Goal: Task Accomplishment & Management: Manage account settings

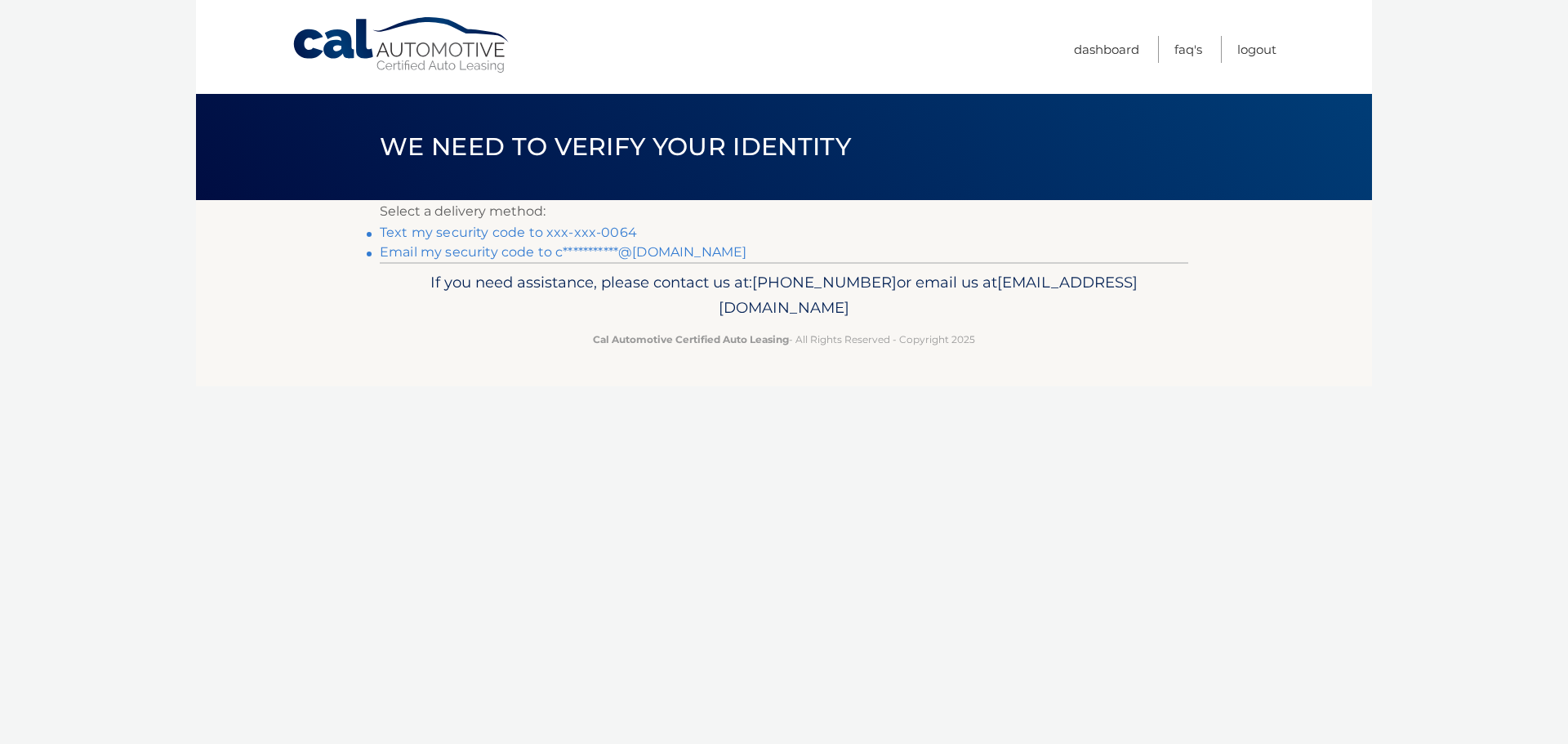
click at [500, 230] on link "Text my security code to xxx-xxx-0064" at bounding box center [508, 232] width 257 height 16
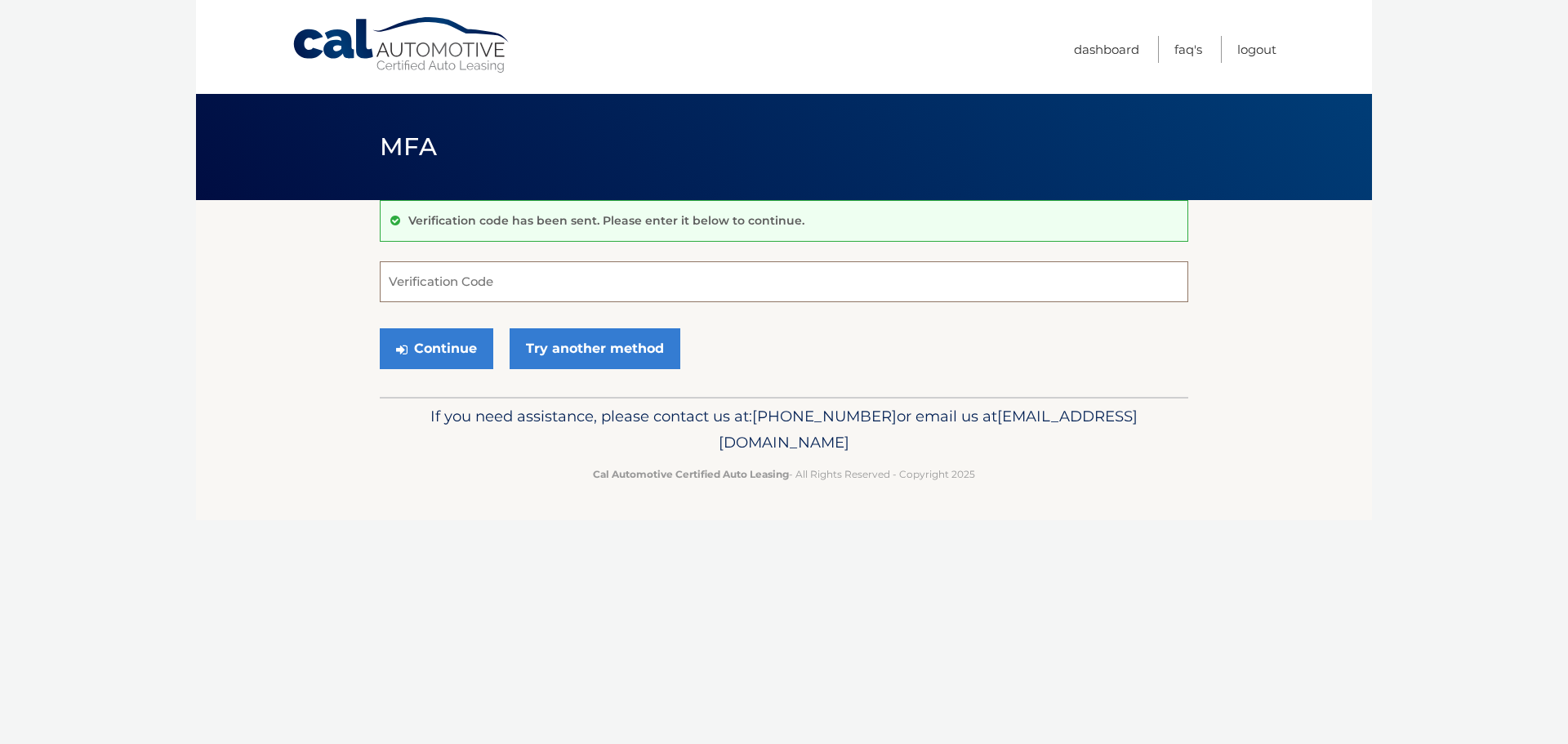
click at [485, 288] on input "Verification Code" at bounding box center [784, 282] width 808 height 41
type input "860320"
click at [380, 328] on button "Continue" at bounding box center [437, 349] width 114 height 41
click at [462, 343] on button "Continue" at bounding box center [437, 349] width 114 height 41
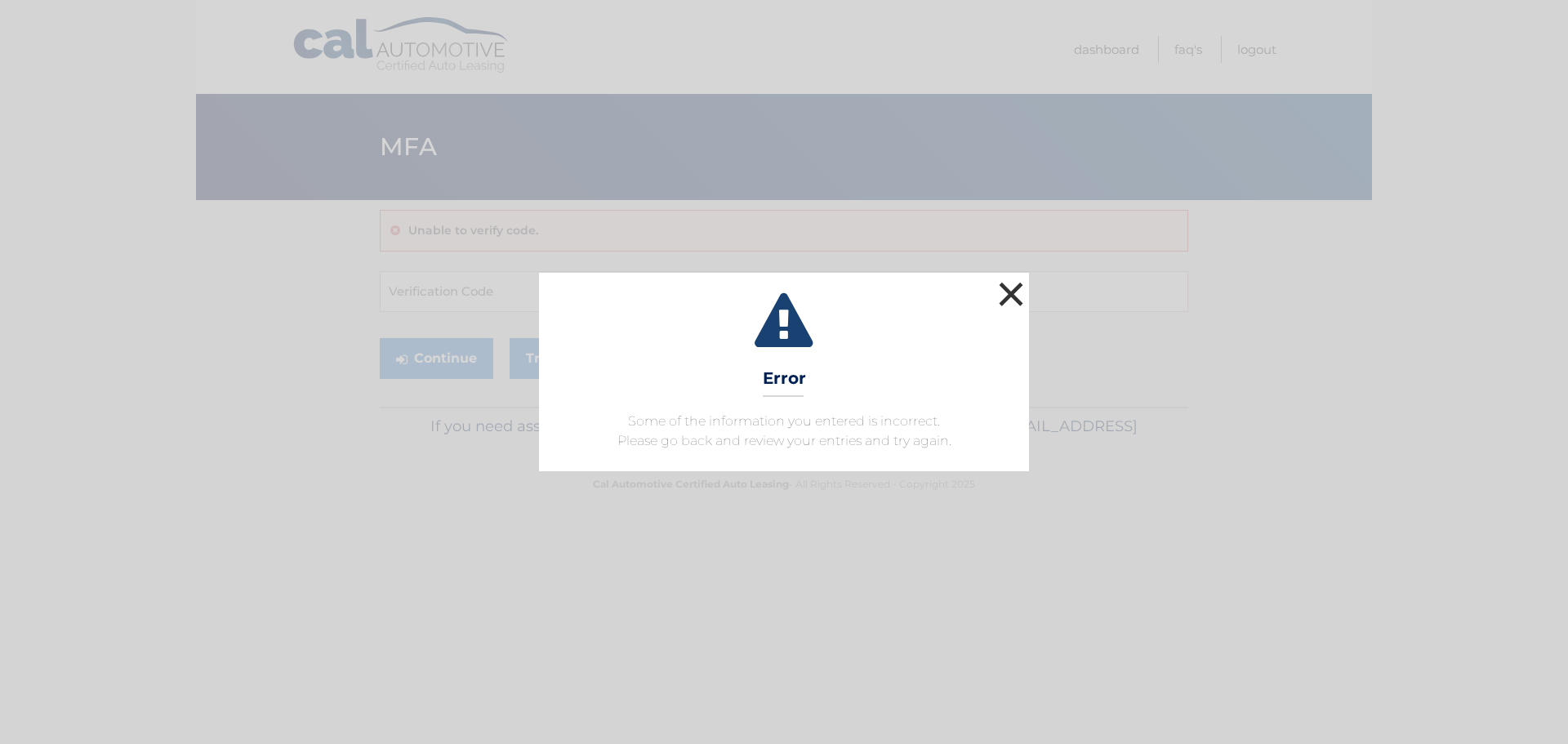
click at [1021, 290] on button "×" at bounding box center [1011, 294] width 33 height 33
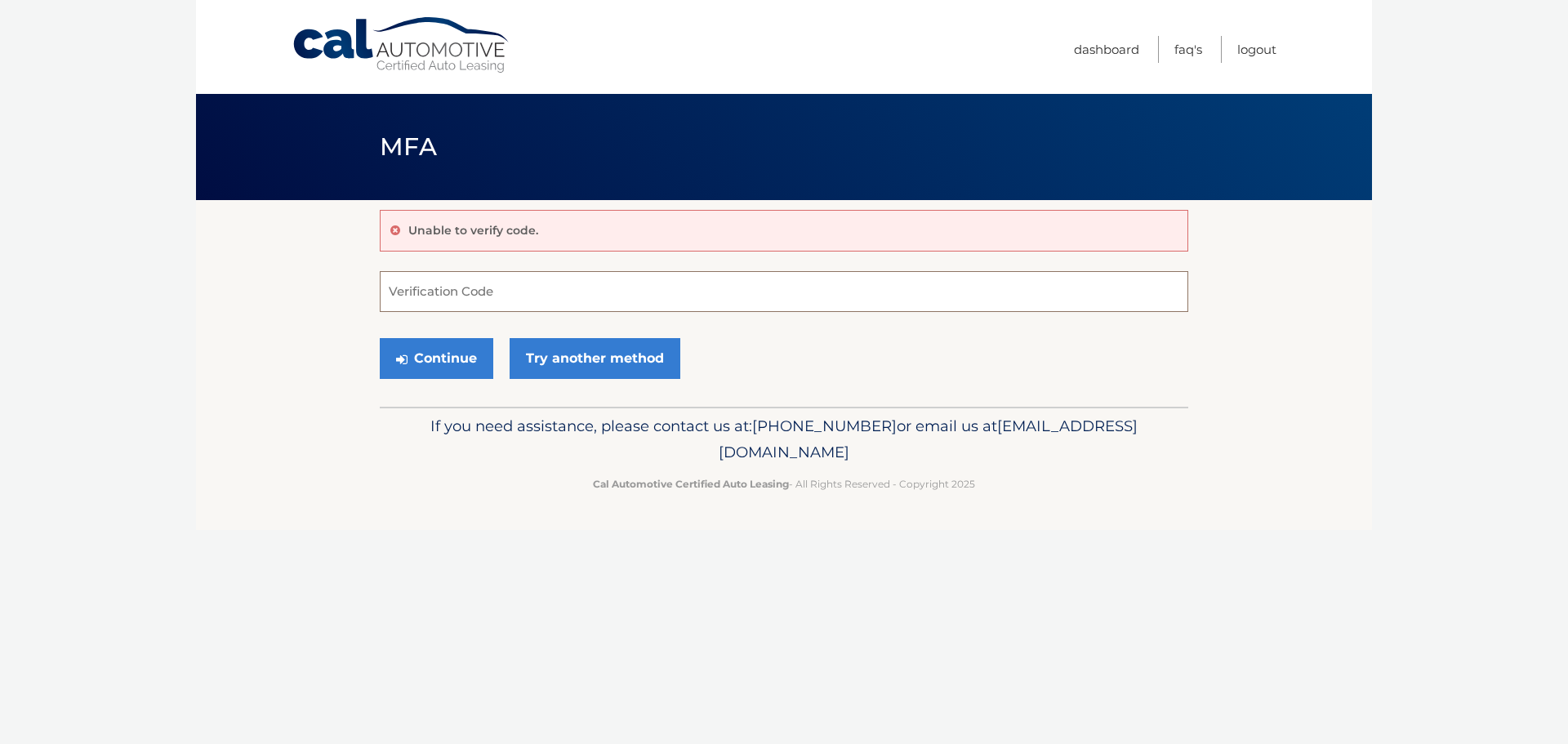
click at [575, 297] on input "Verification Code" at bounding box center [784, 291] width 808 height 41
type input "860320"
click at [460, 357] on button "Continue" at bounding box center [437, 358] width 114 height 41
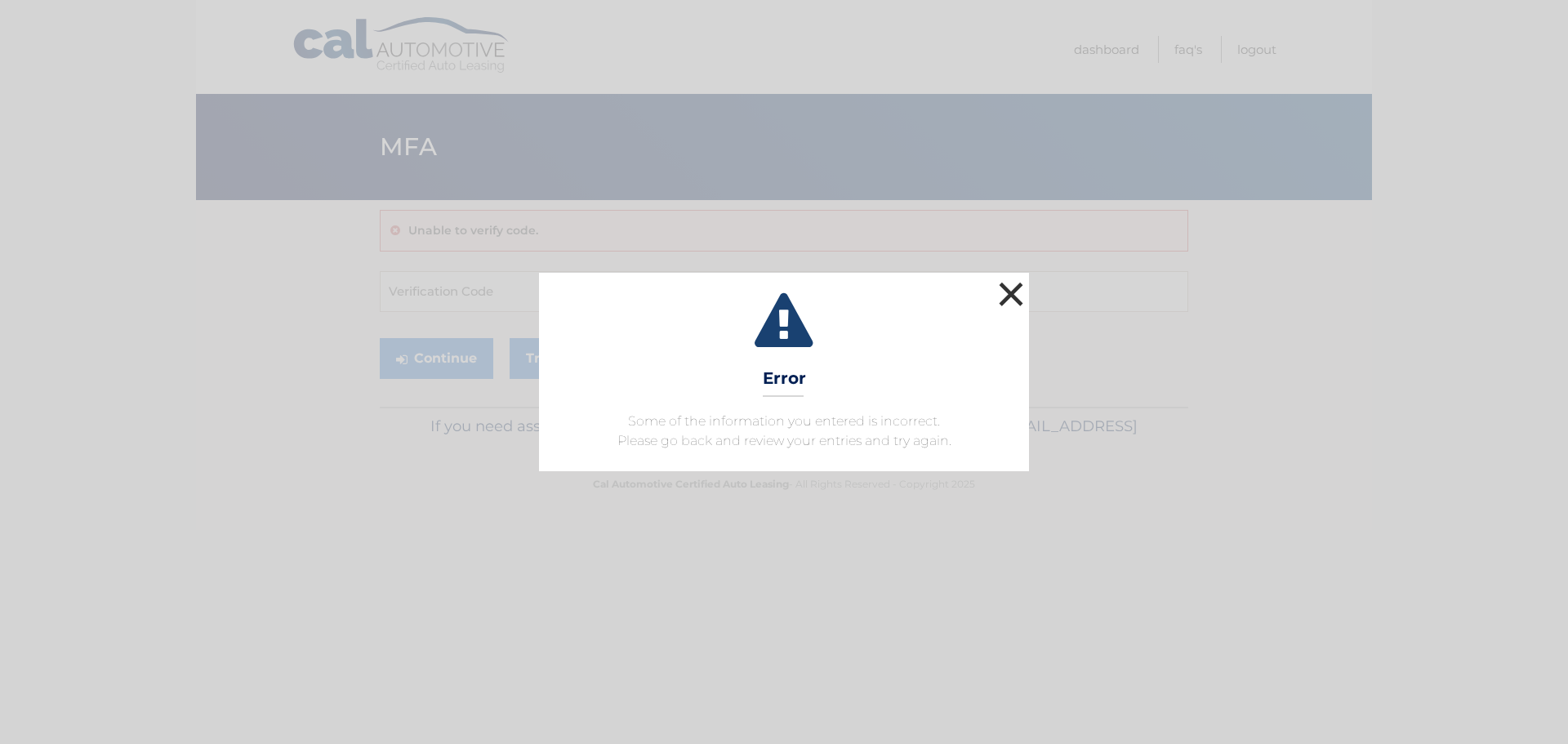
click at [1015, 294] on button "×" at bounding box center [1011, 294] width 33 height 33
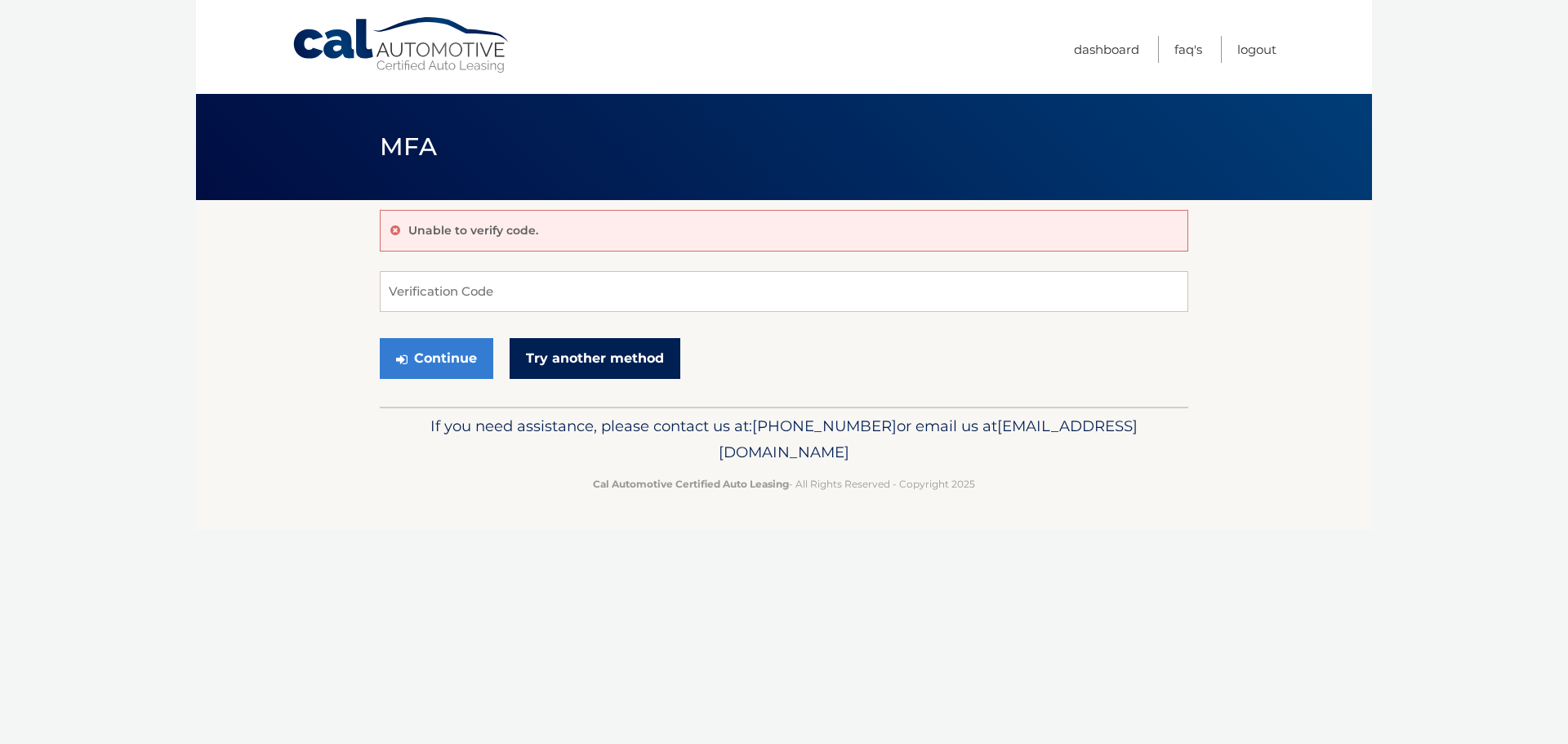
click at [605, 368] on link "Try another method" at bounding box center [595, 358] width 171 height 41
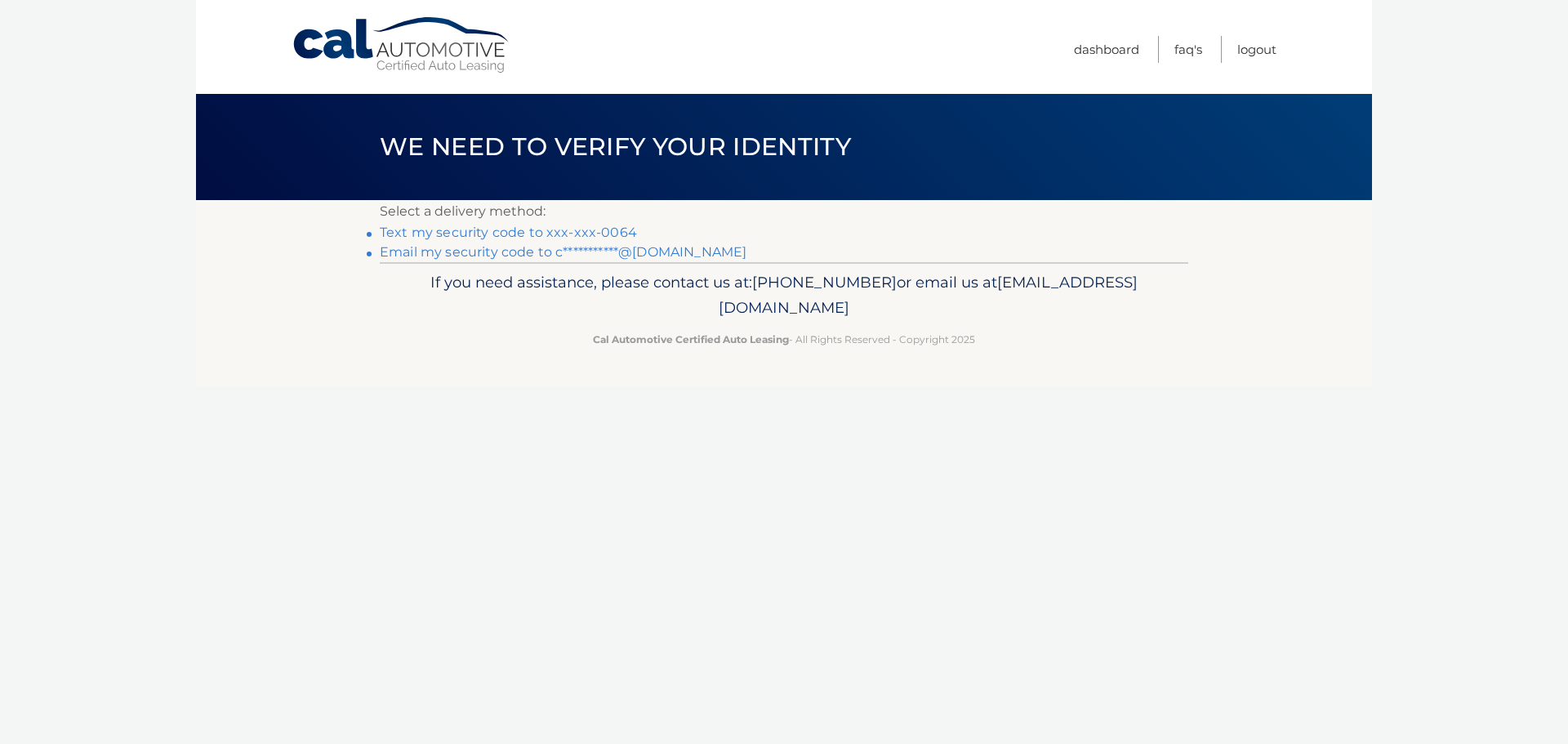
click at [505, 234] on link "Text my security code to xxx-xxx-0064" at bounding box center [508, 232] width 257 height 16
drag, startPoint x: 845, startPoint y: 280, endPoint x: 943, endPoint y: 268, distance: 98.7
click at [943, 268] on div "If you need assistance, please contact us at: 609-807-3200 or email us at Custo…" at bounding box center [784, 308] width 808 height 92
click at [477, 234] on link "Text my security code to xxx-xxx-0064" at bounding box center [508, 232] width 257 height 16
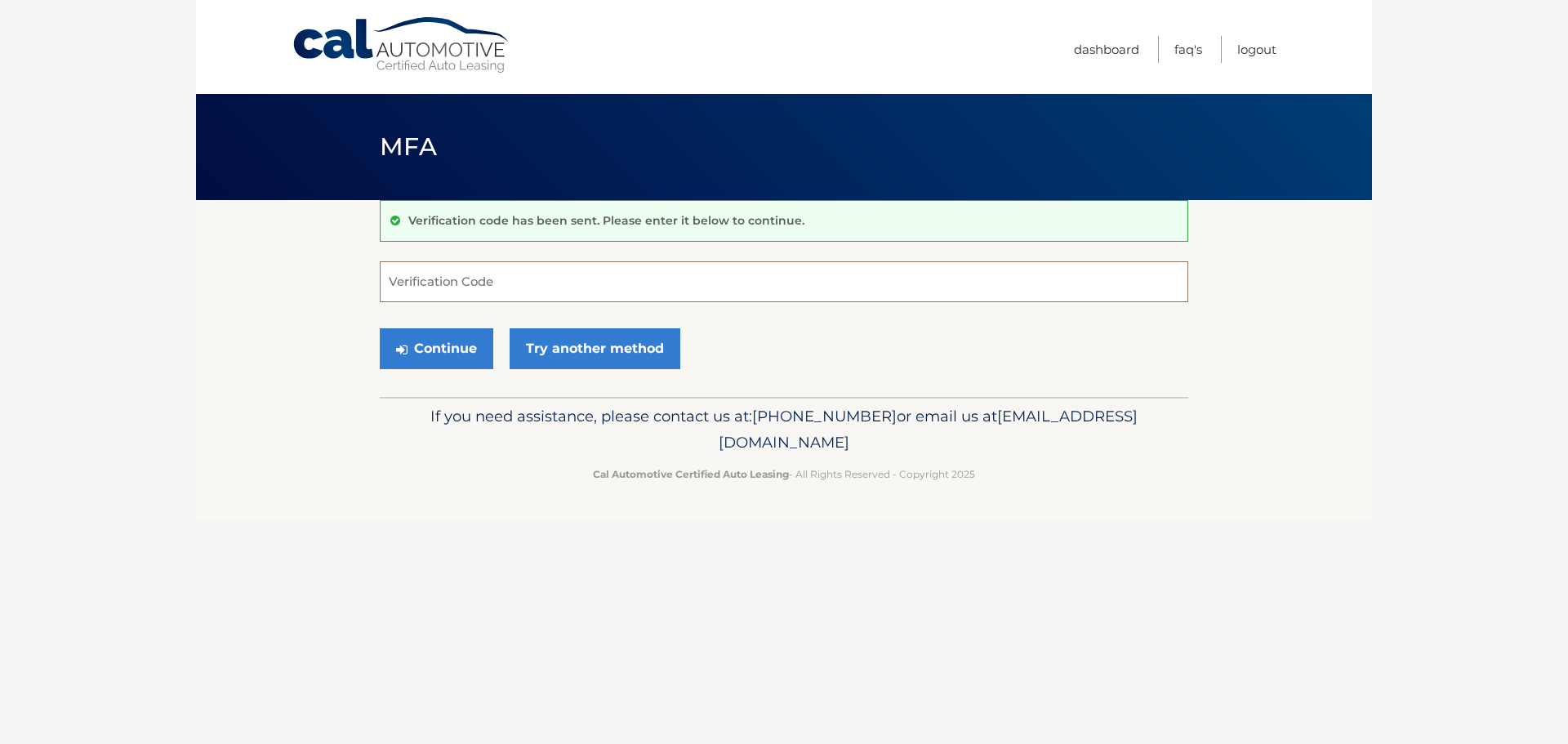
click at [481, 291] on input "Verification Code" at bounding box center [784, 282] width 808 height 41
type input "279591"
click at [454, 345] on button "Continue" at bounding box center [437, 349] width 114 height 41
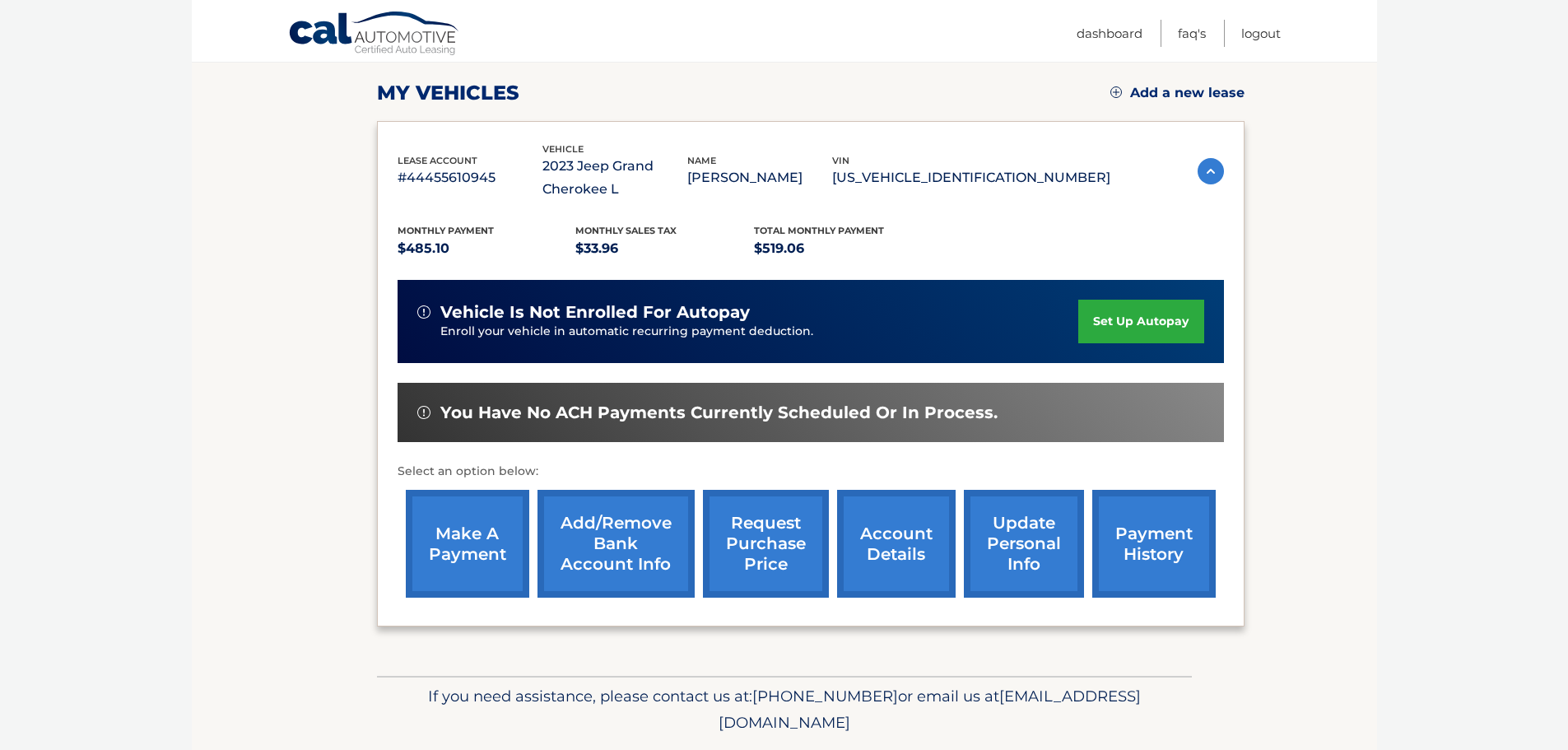
scroll to position [271, 0]
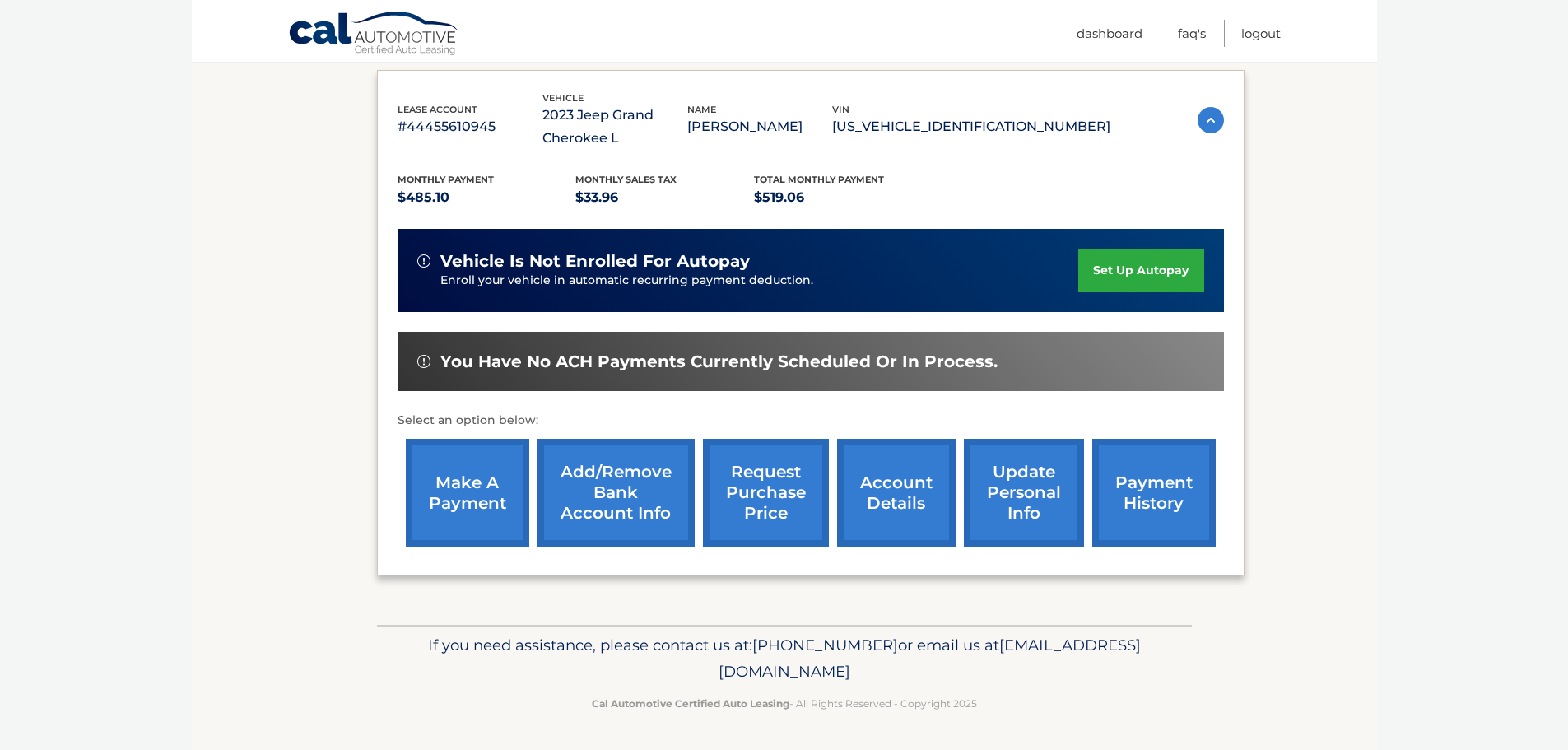
click at [880, 479] on link "account details" at bounding box center [896, 492] width 118 height 108
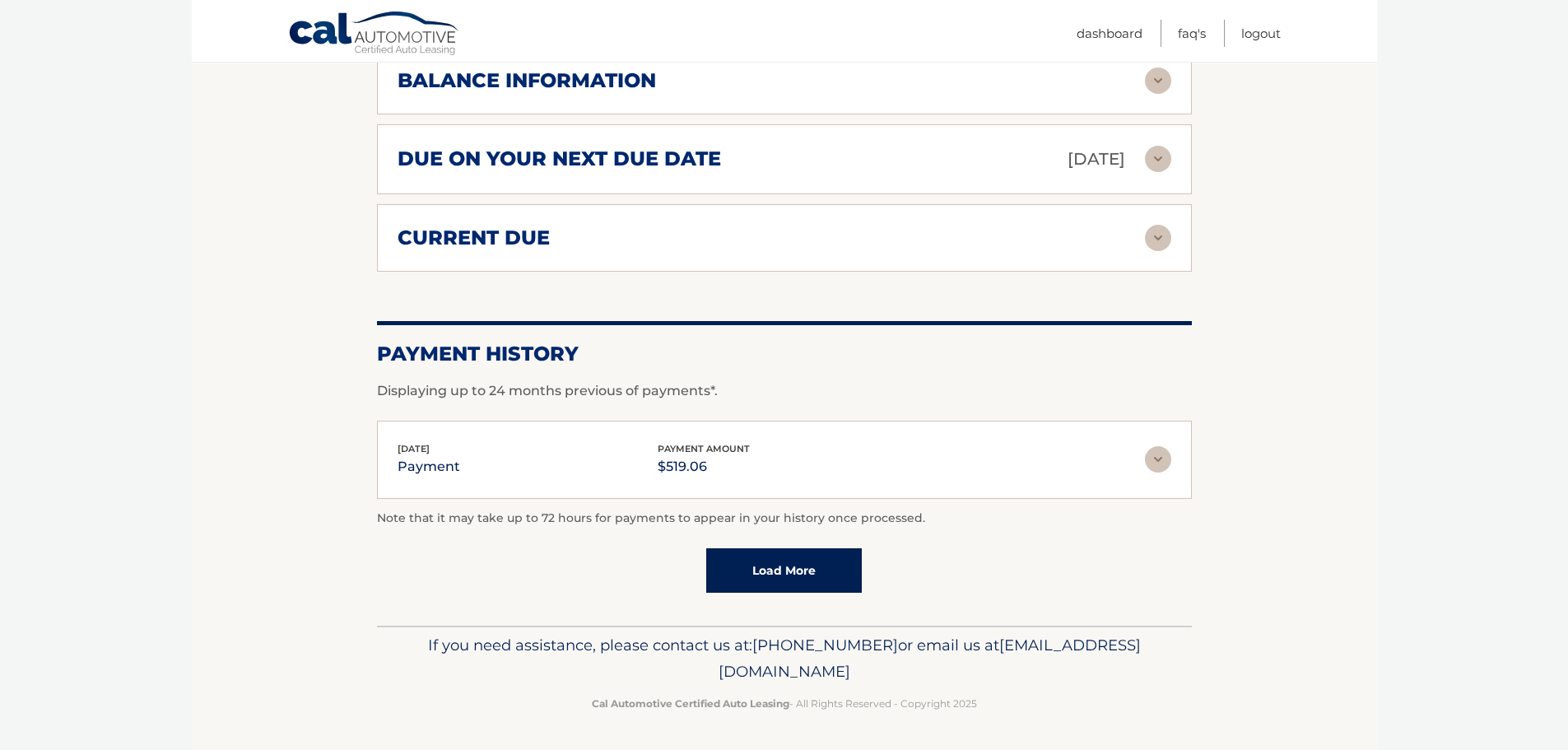
scroll to position [741, 0]
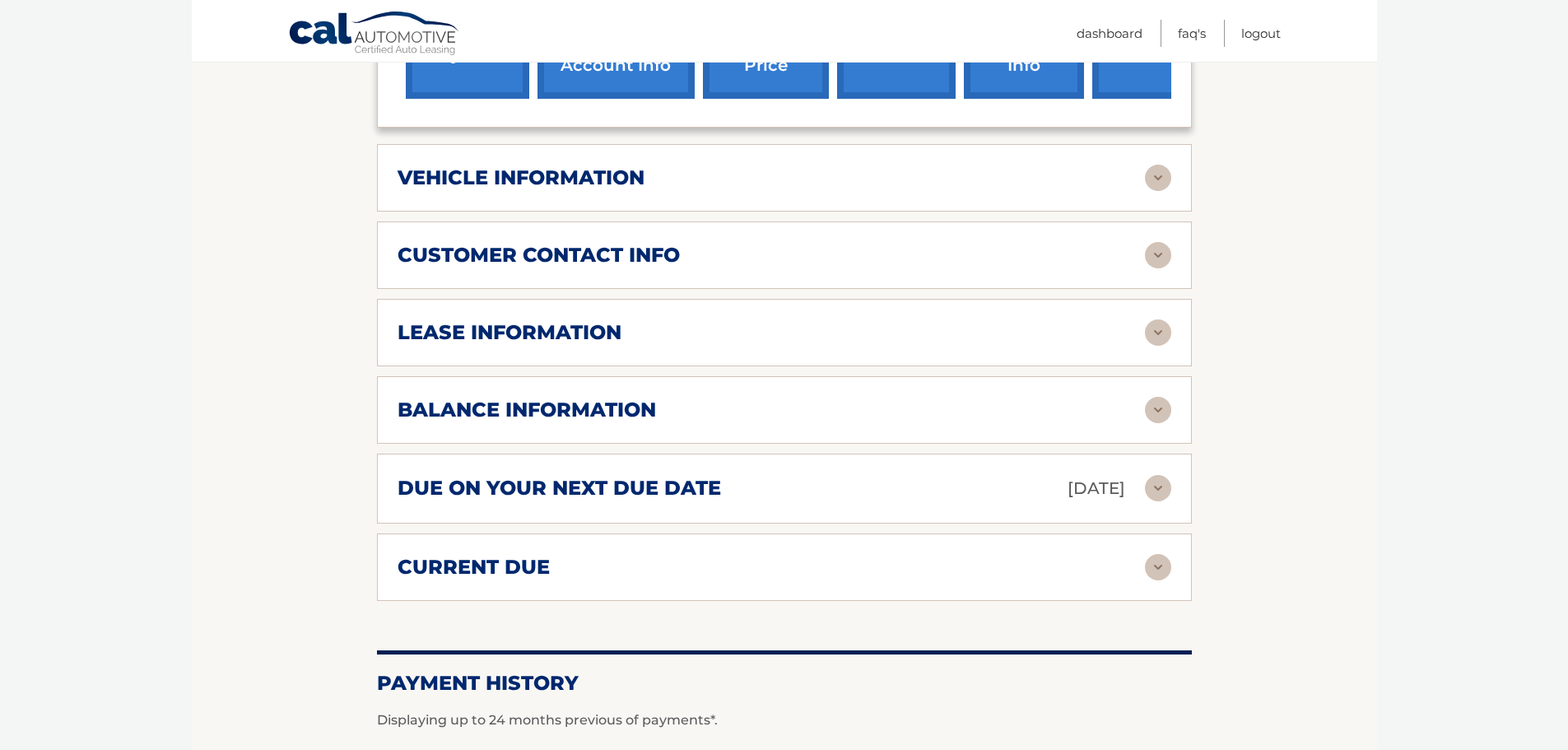
click at [1148, 326] on img at bounding box center [1158, 332] width 26 height 26
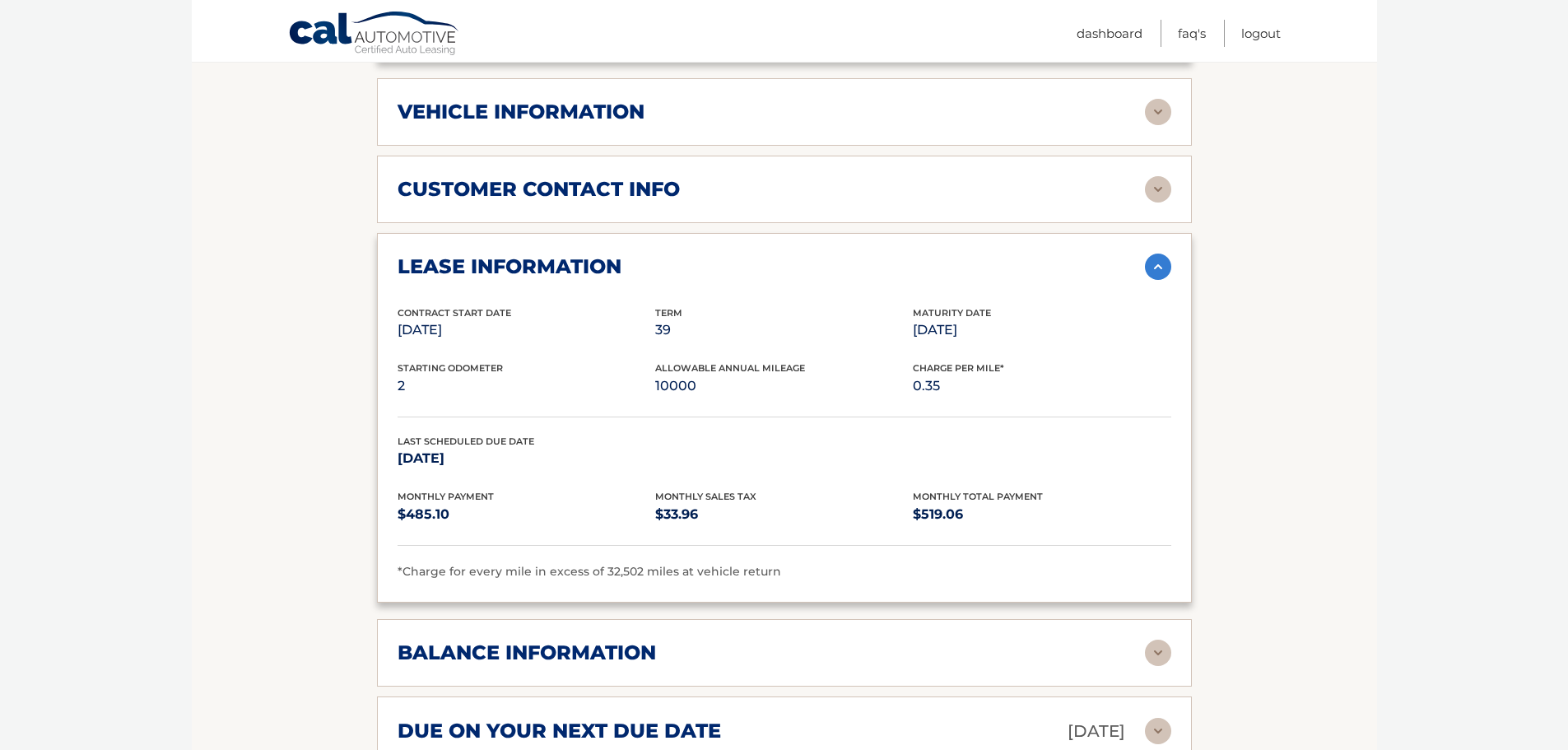
scroll to position [905, 0]
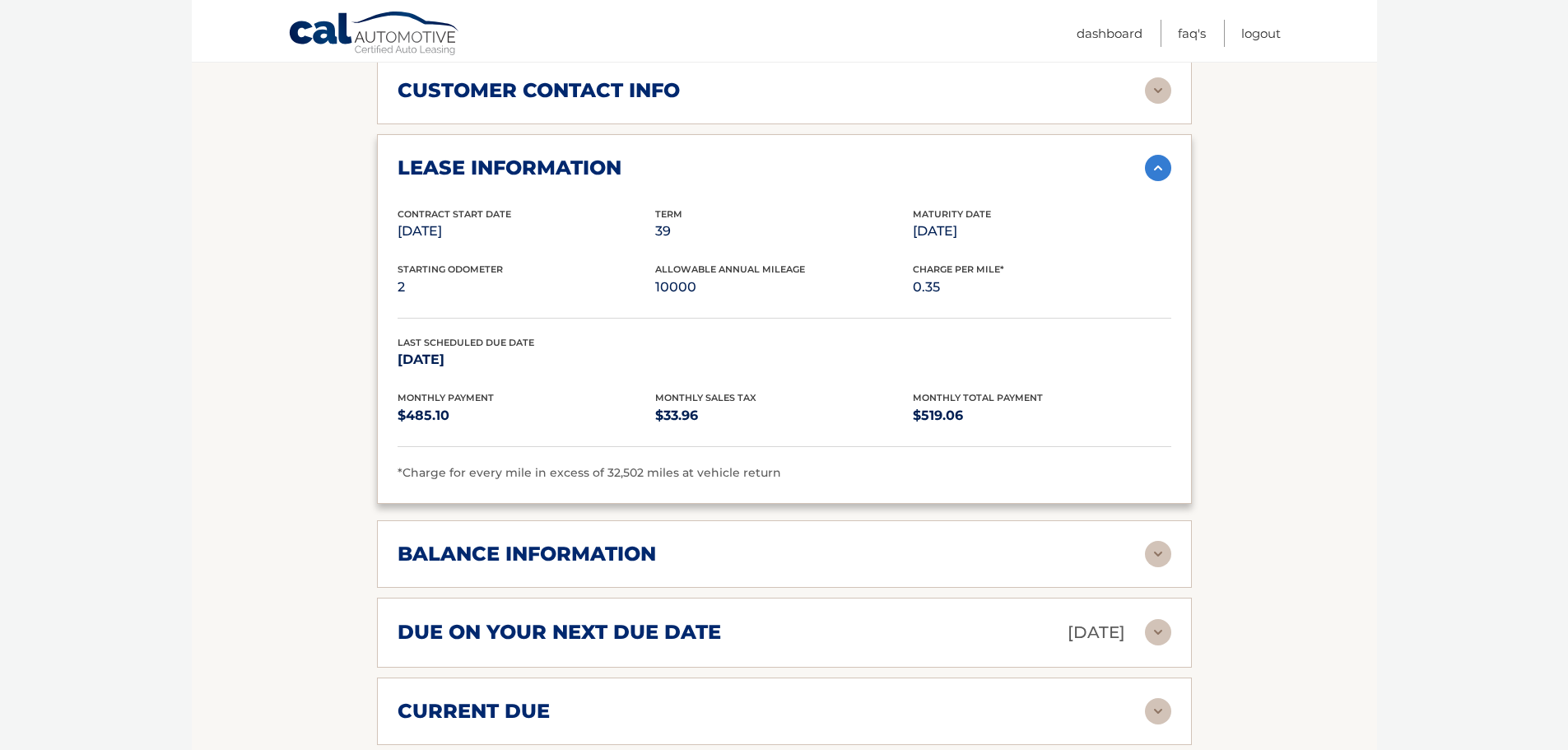
click at [1154, 557] on img at bounding box center [1158, 554] width 26 height 26
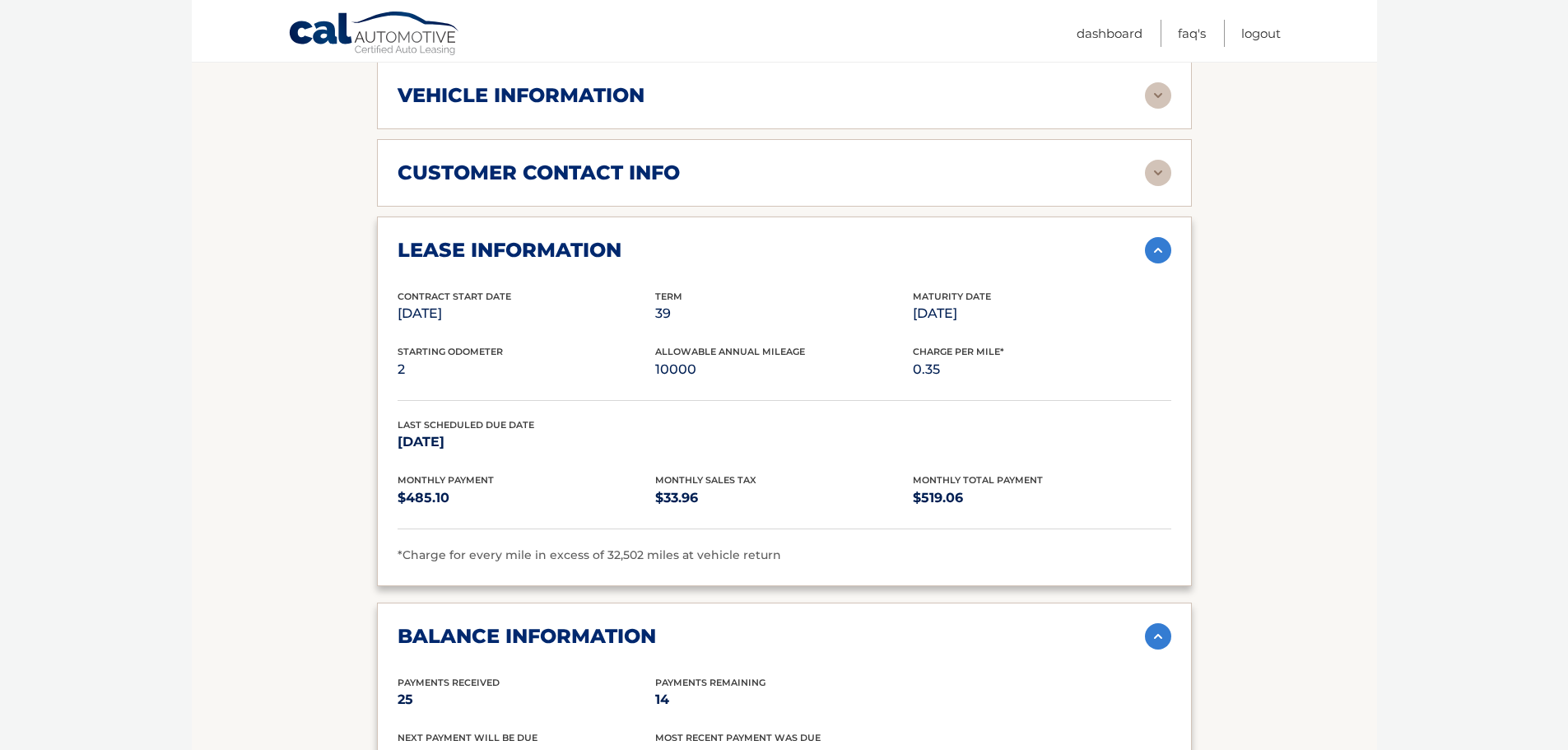
scroll to position [741, 0]
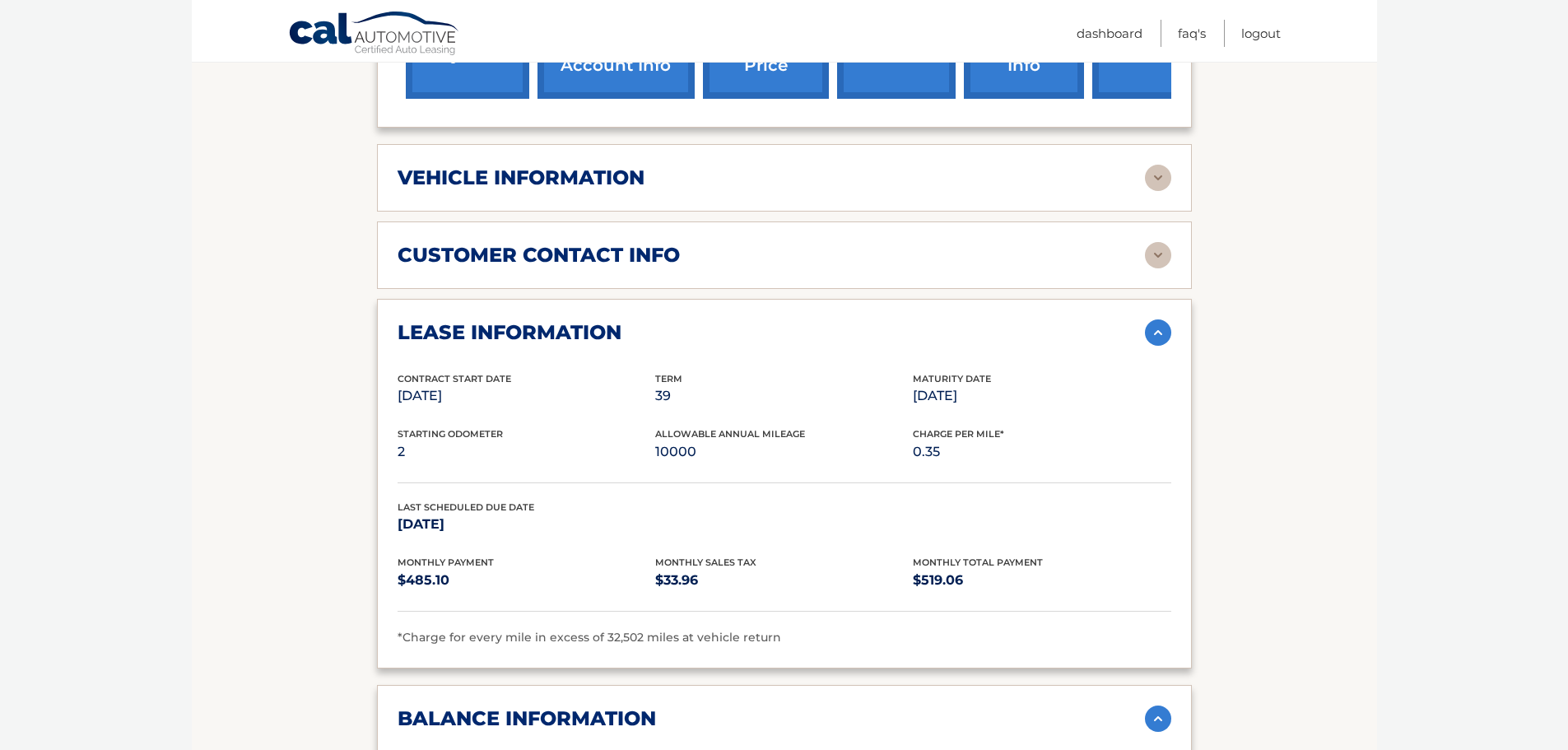
click at [1161, 256] on img at bounding box center [1158, 255] width 26 height 26
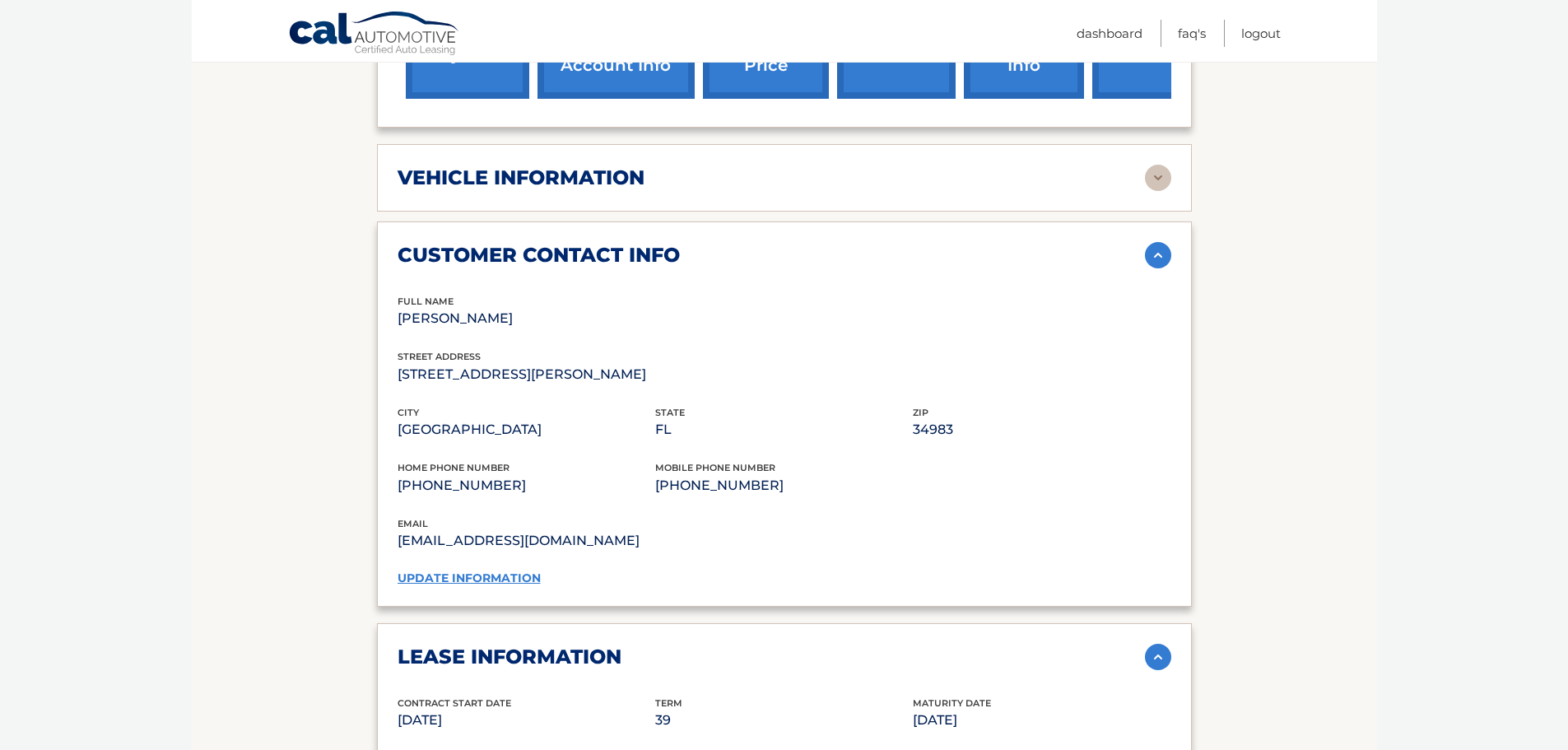
click at [483, 580] on link "update information" at bounding box center [469, 578] width 143 height 15
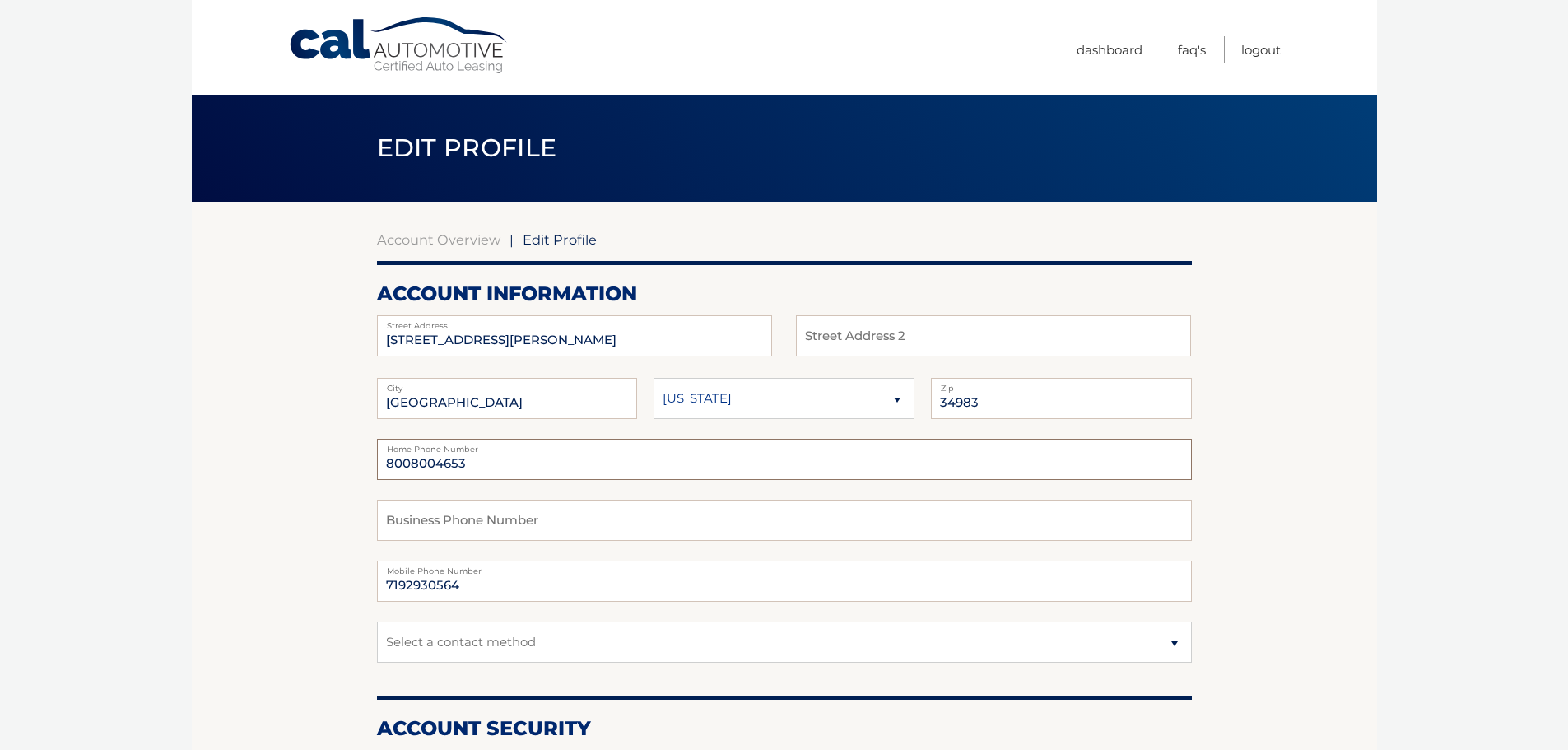
drag, startPoint x: 479, startPoint y: 459, endPoint x: 314, endPoint y: 474, distance: 165.7
click at [435, 587] on input "7192930564" at bounding box center [784, 581] width 815 height 42
click at [439, 585] on input "7192930564" at bounding box center [784, 581] width 815 height 42
type input "7192930064"
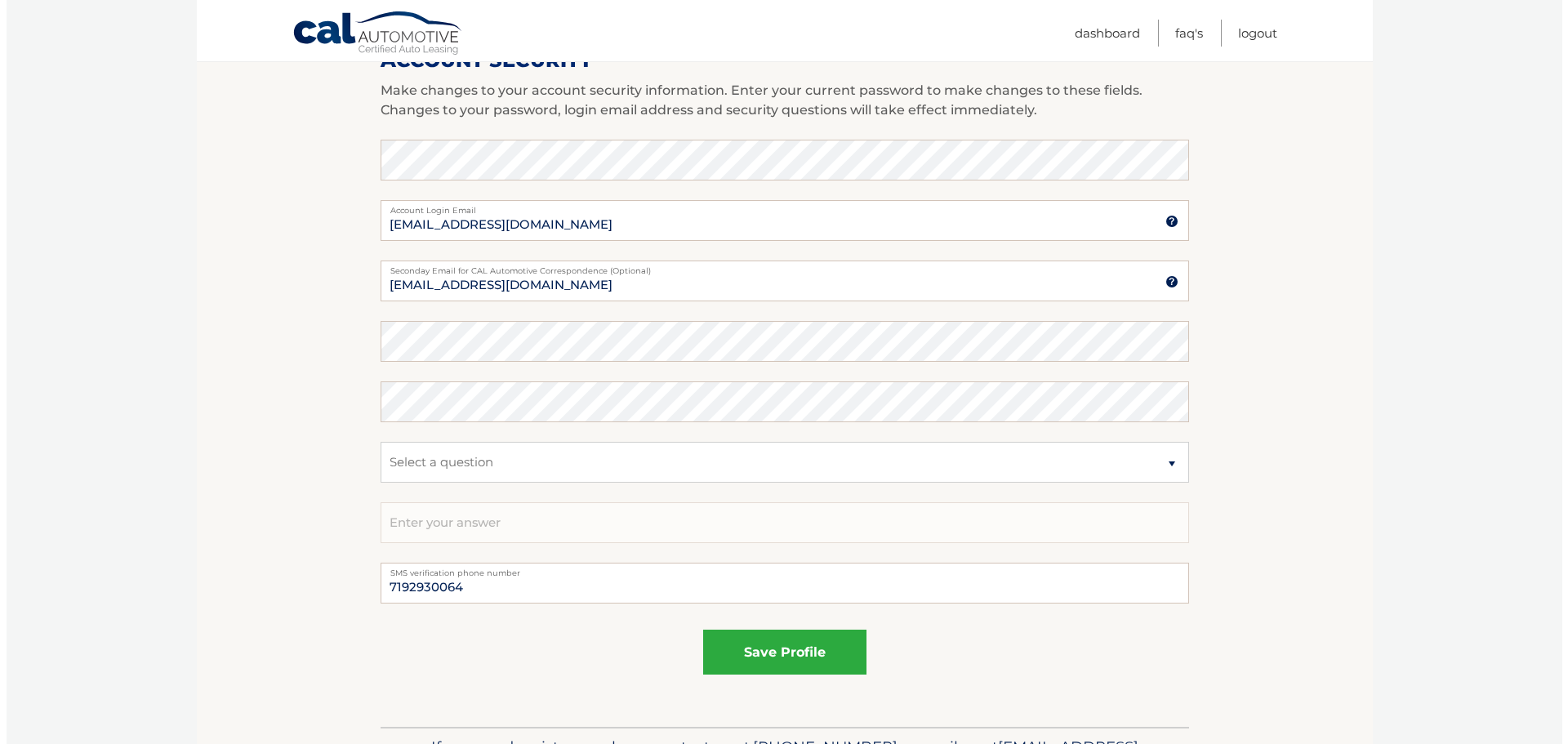
scroll to position [769, 0]
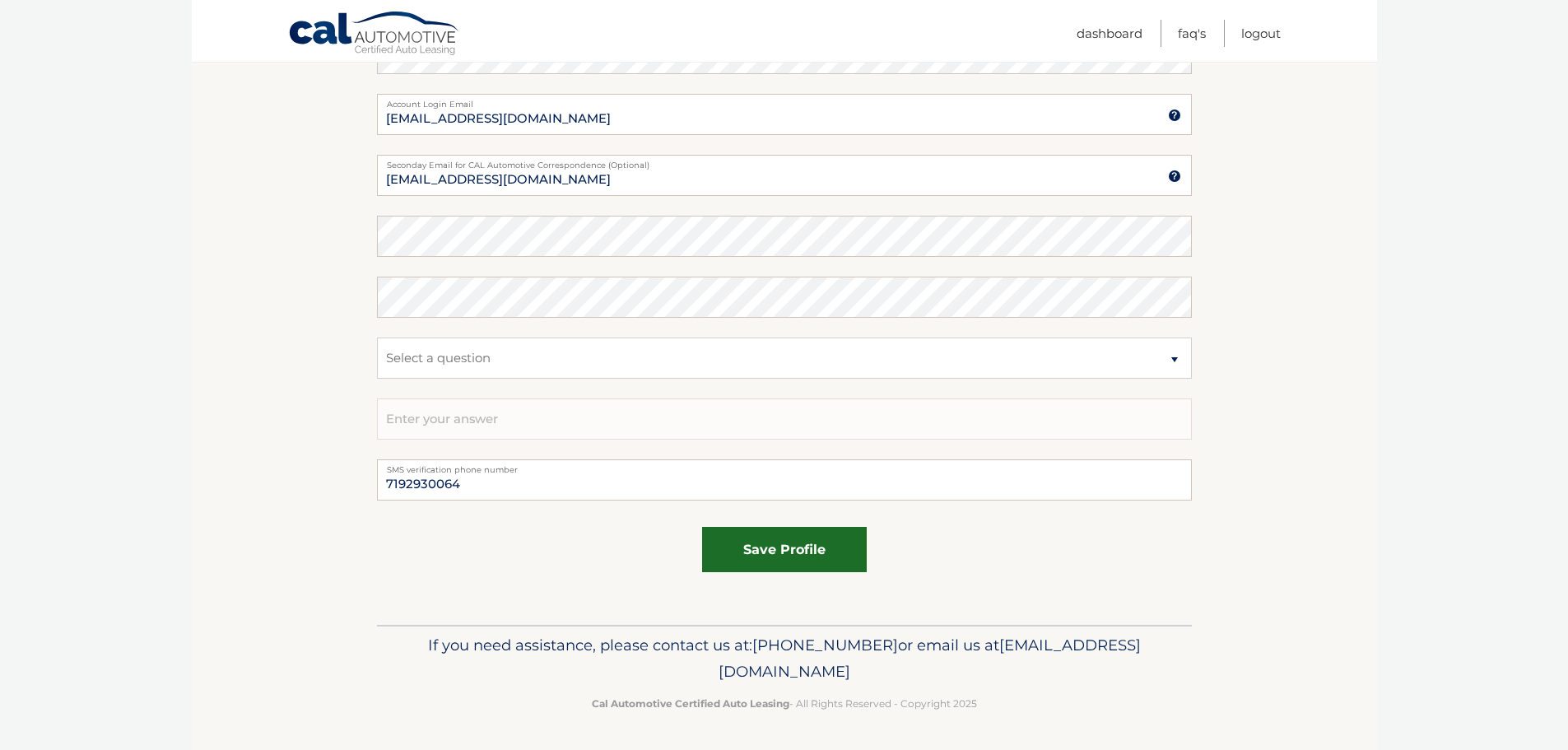
click at [762, 541] on button "save profile" at bounding box center [784, 549] width 165 height 45
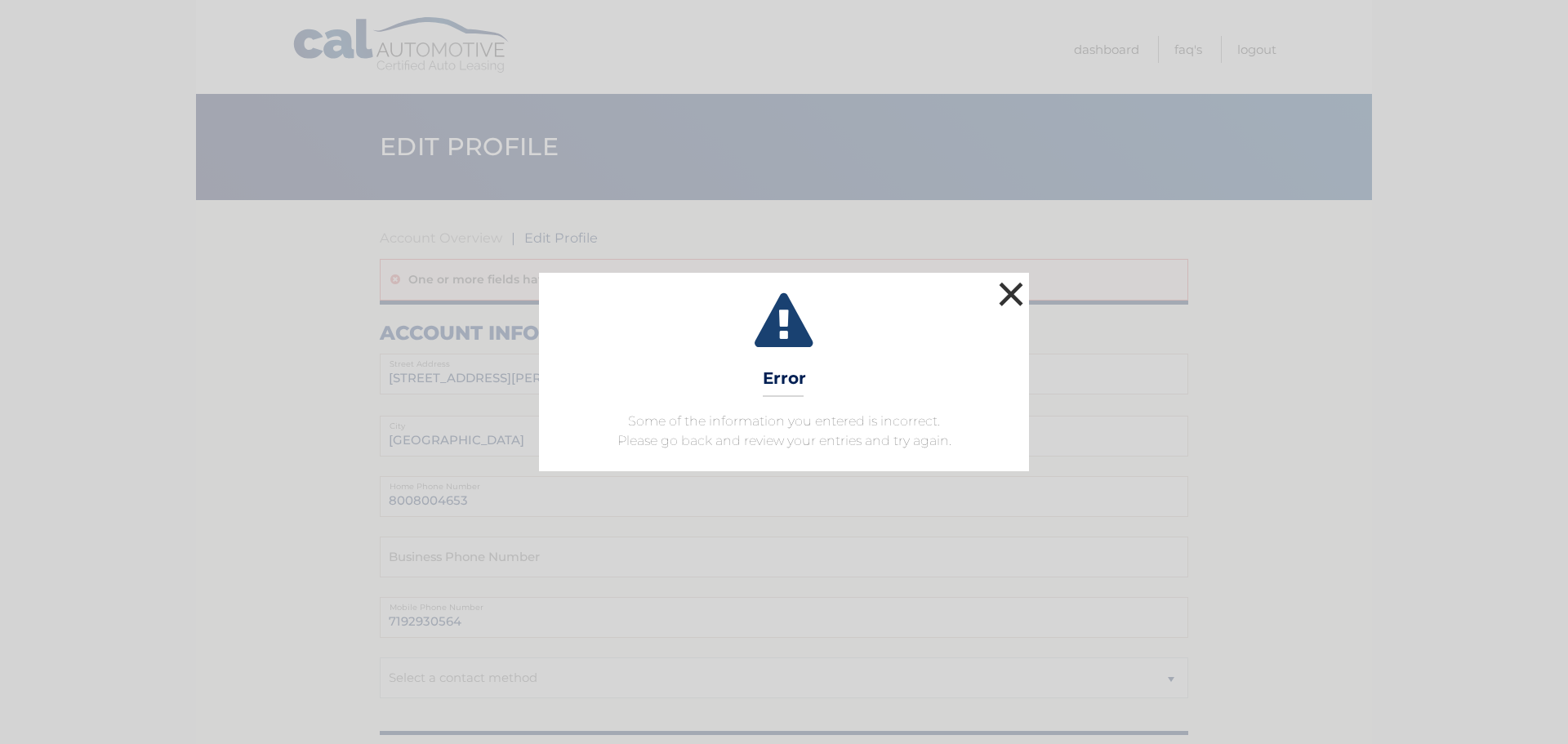
click at [1015, 298] on button "×" at bounding box center [1011, 294] width 33 height 33
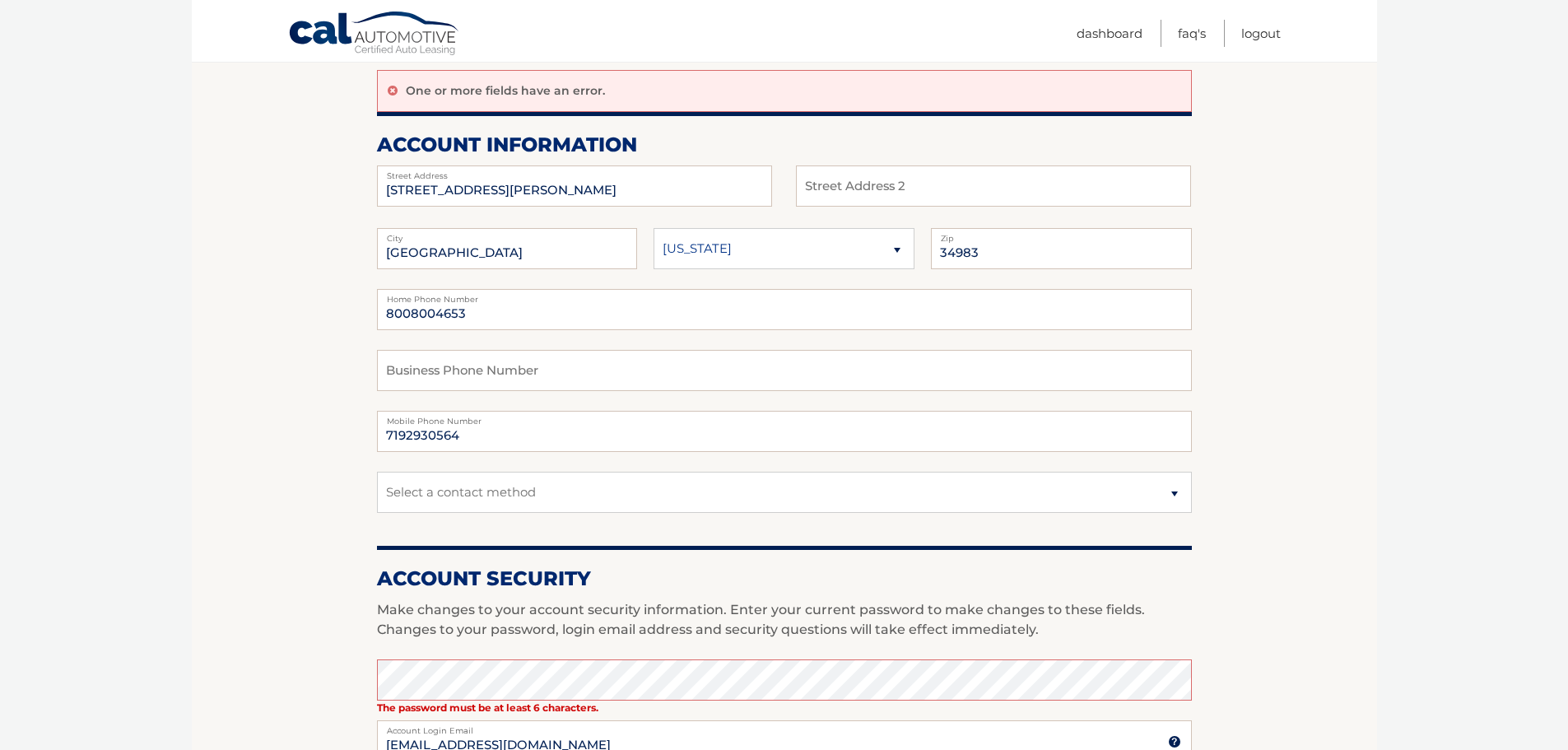
scroll to position [412, 0]
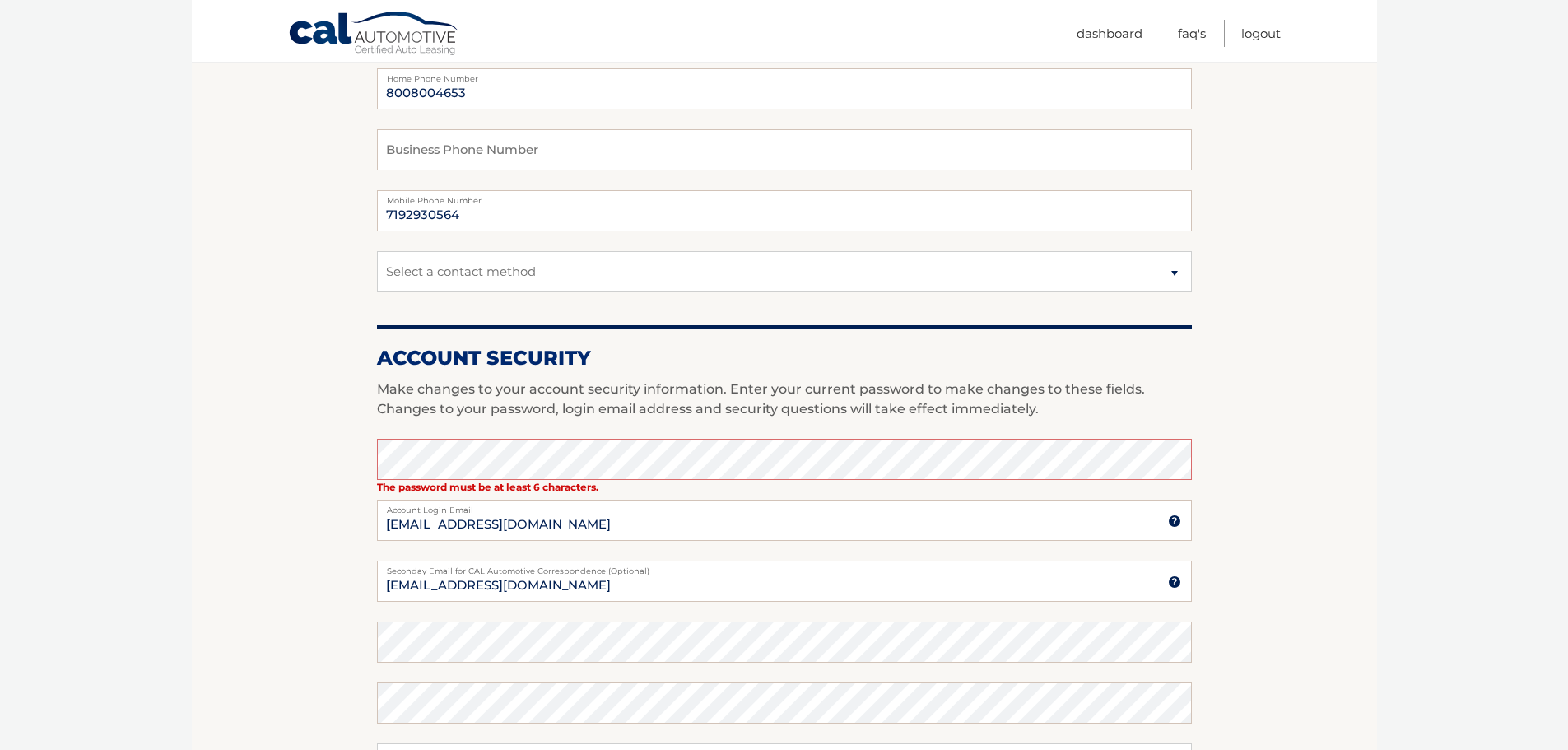
click at [293, 439] on section "Account Overview | Edit Profile One or more fields have an error. account infor…" at bounding box center [784, 410] width 1185 height 1240
click at [340, 555] on section "Account Overview | Edit Profile One or more fields have an error. account infor…" at bounding box center [784, 410] width 1185 height 1240
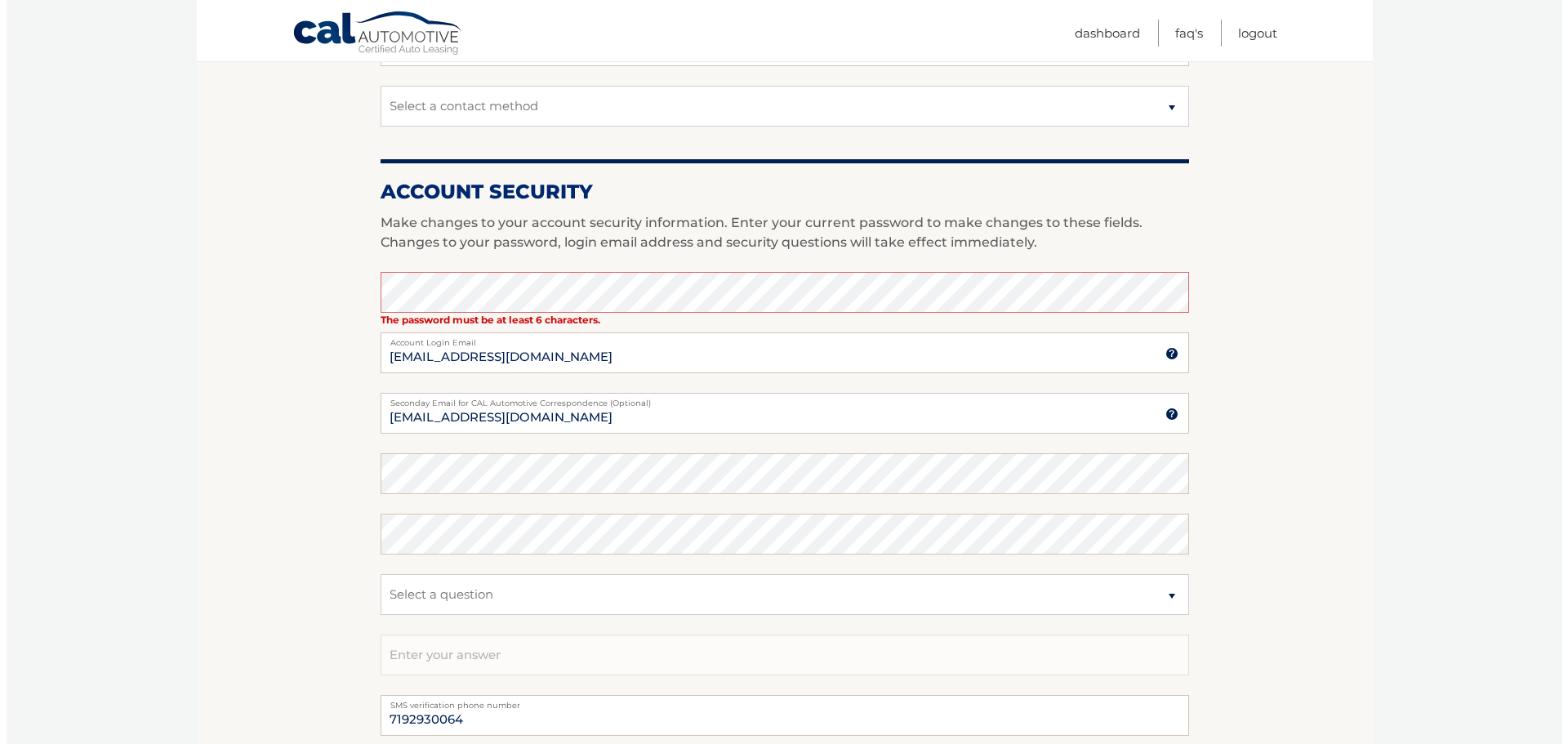
scroll to position [811, 0]
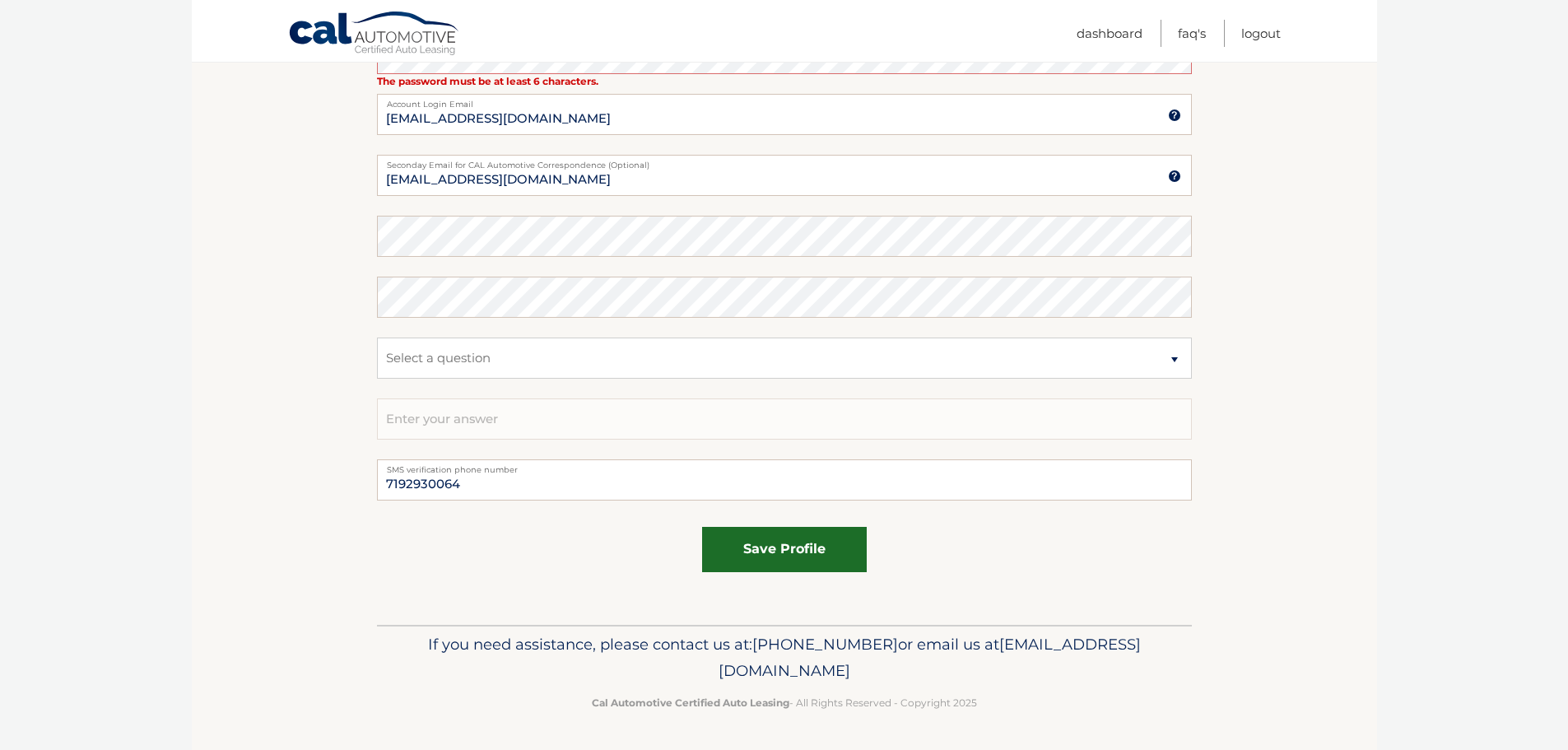
click at [788, 557] on button "save profile" at bounding box center [784, 549] width 165 height 45
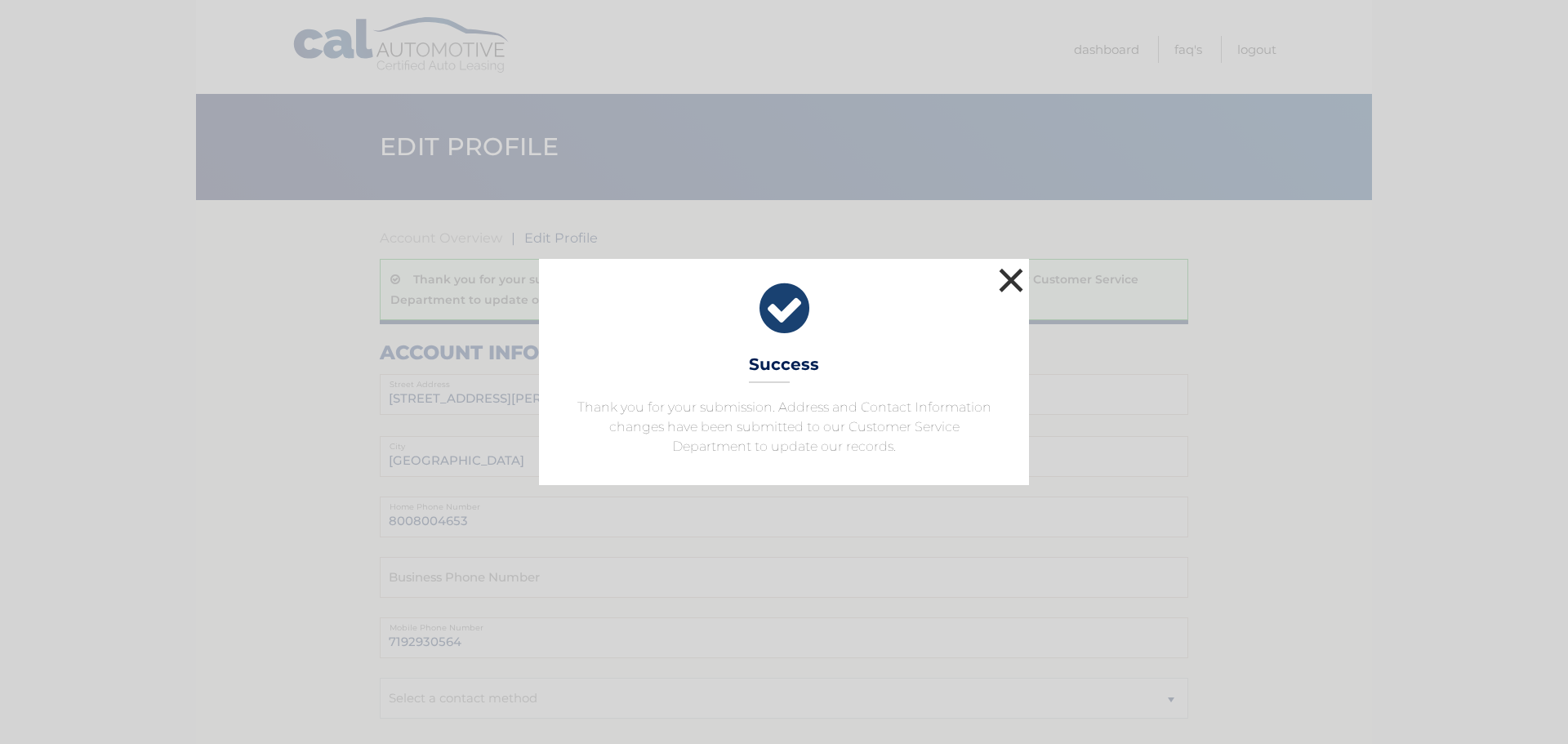
click at [1010, 280] on button "×" at bounding box center [1011, 280] width 33 height 33
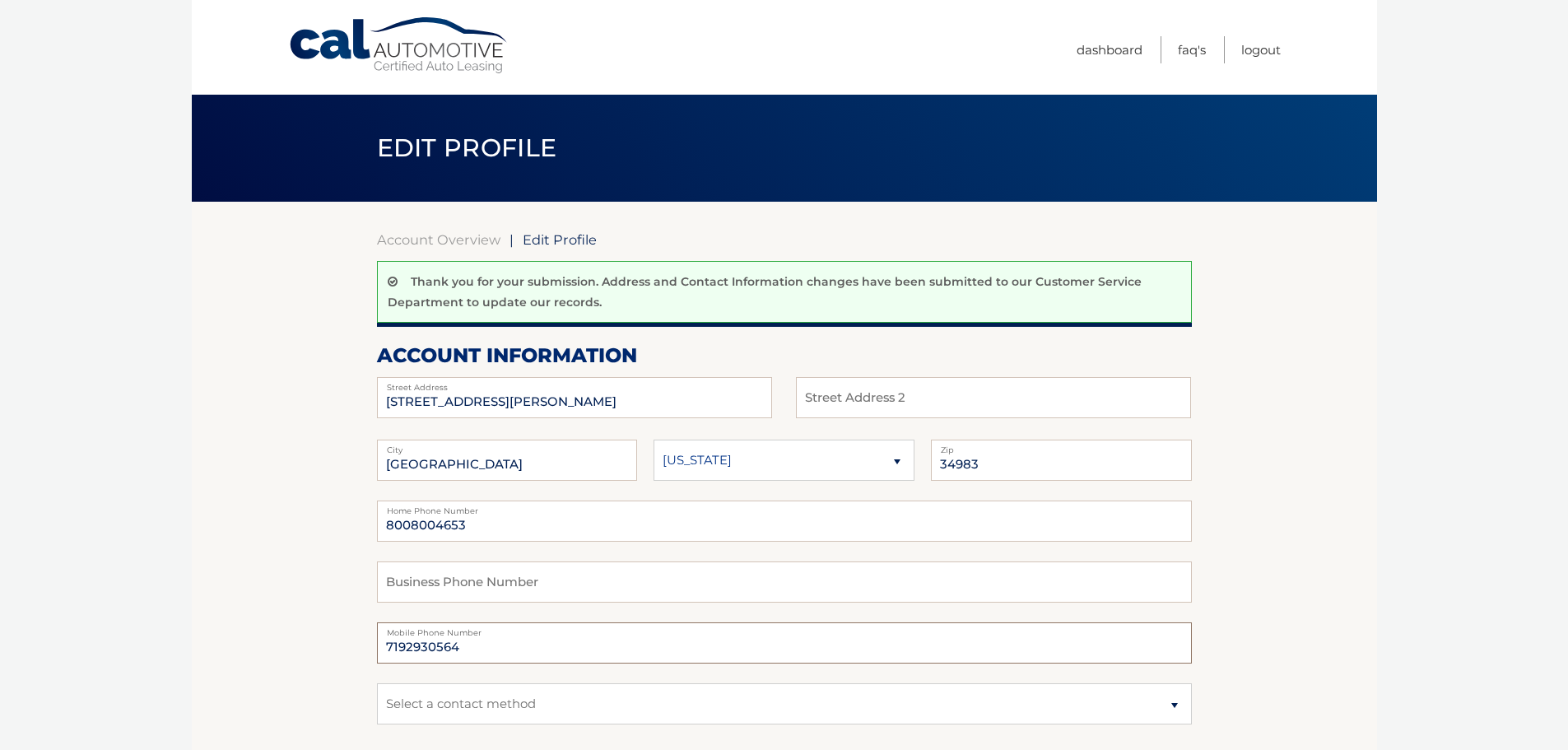
click at [443, 650] on input "7192930564" at bounding box center [784, 643] width 815 height 42
type input "7192930064"
drag, startPoint x: 471, startPoint y: 524, endPoint x: 326, endPoint y: 532, distance: 145.2
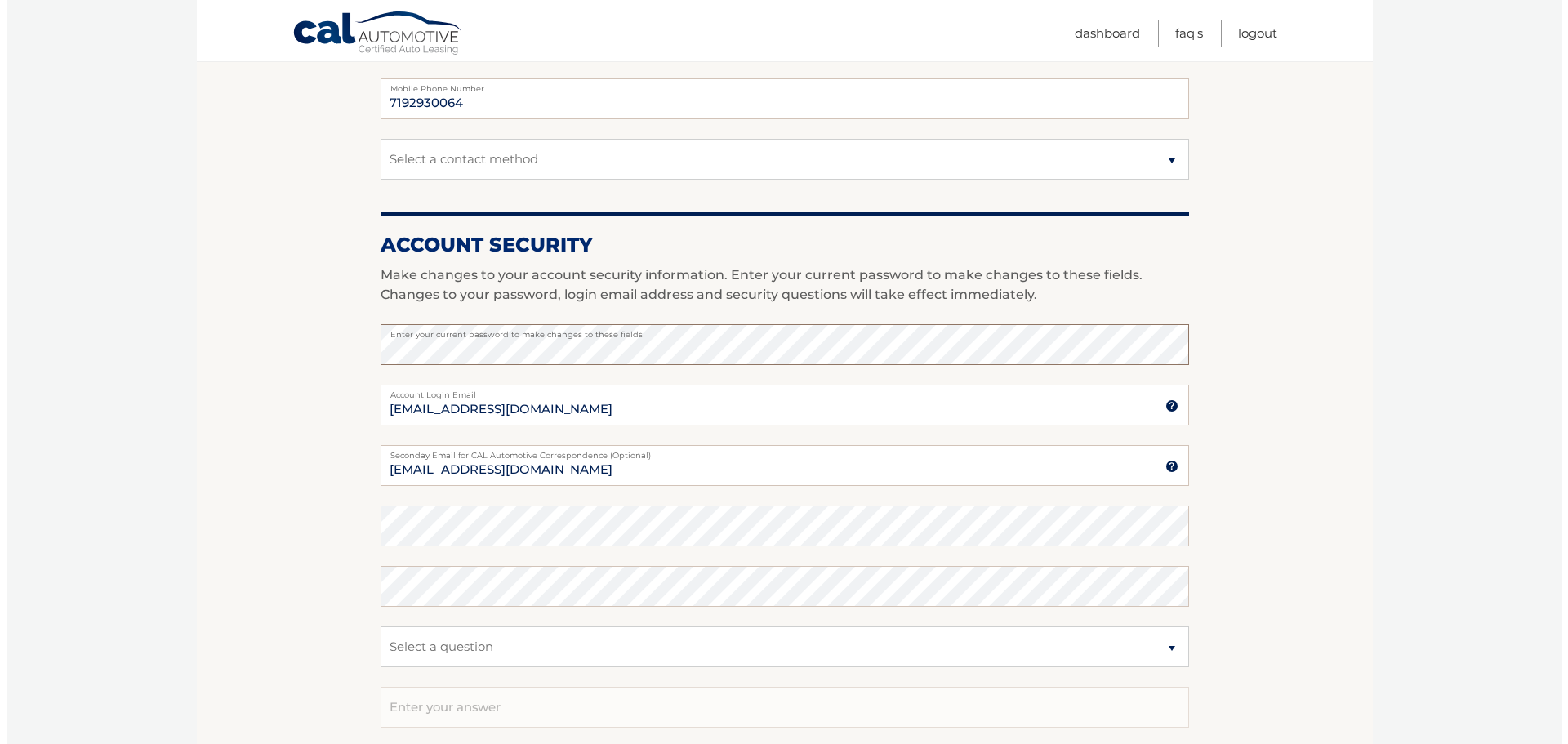
scroll to position [816, 0]
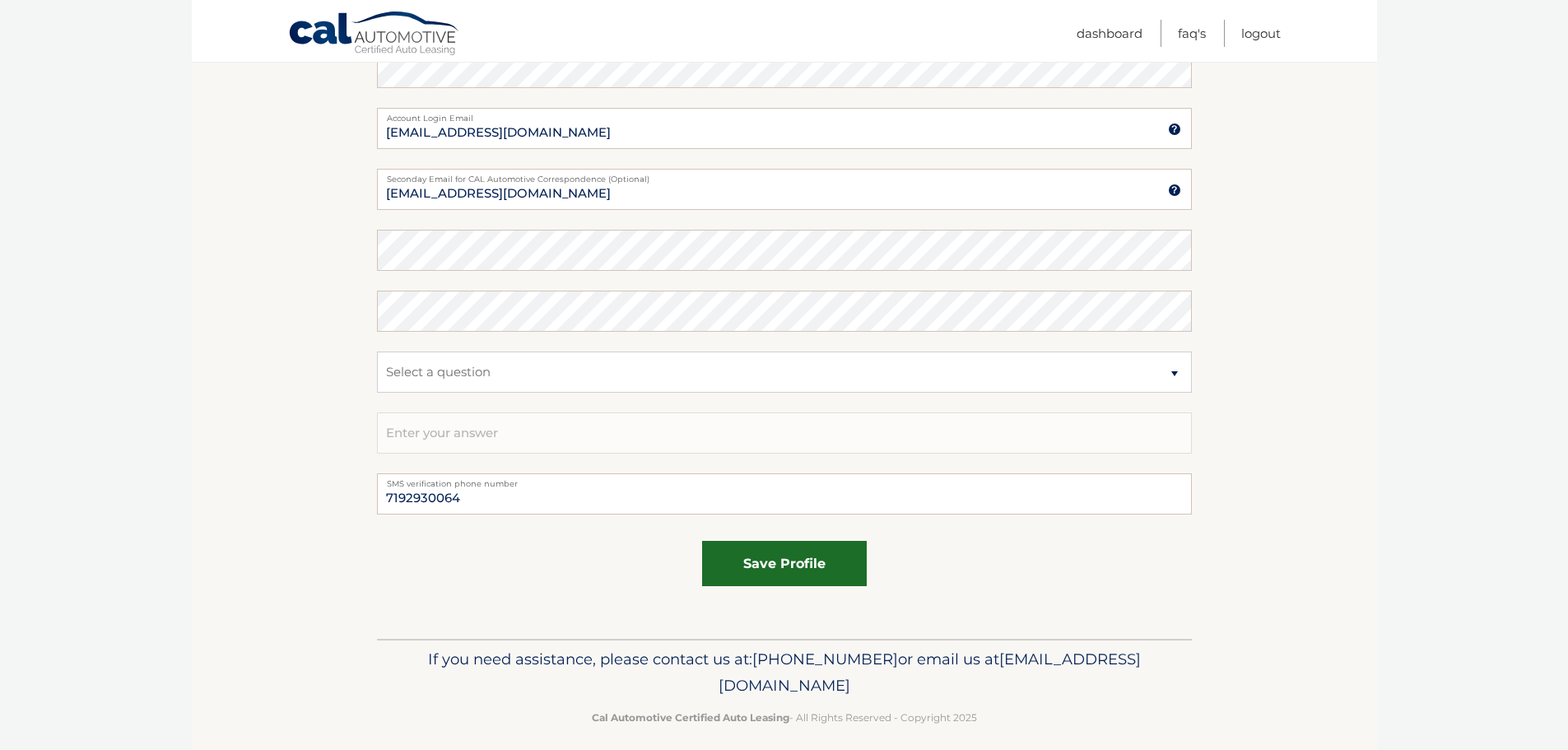
click at [794, 580] on button "save profile" at bounding box center [784, 563] width 165 height 45
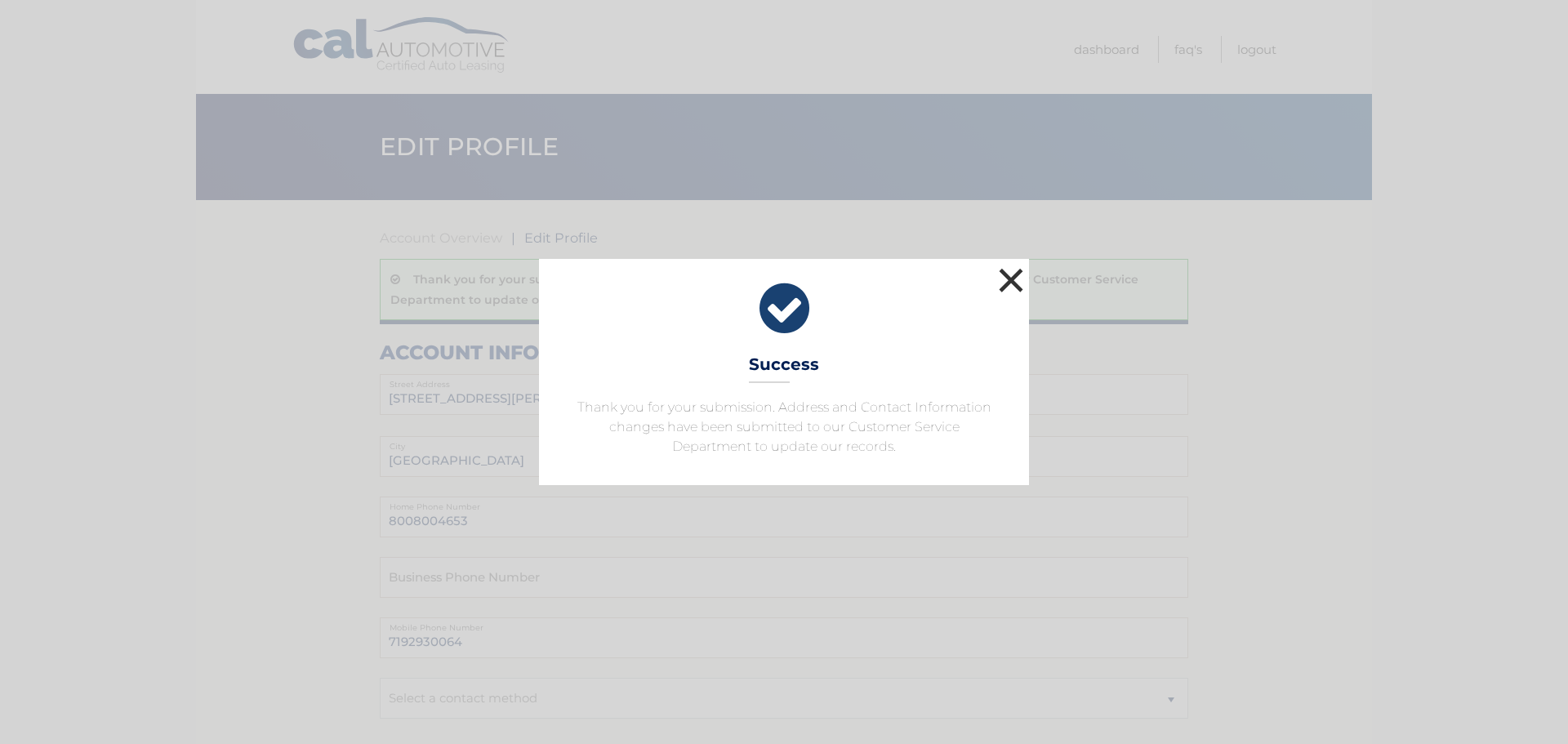
click at [1015, 290] on button "×" at bounding box center [1011, 280] width 33 height 33
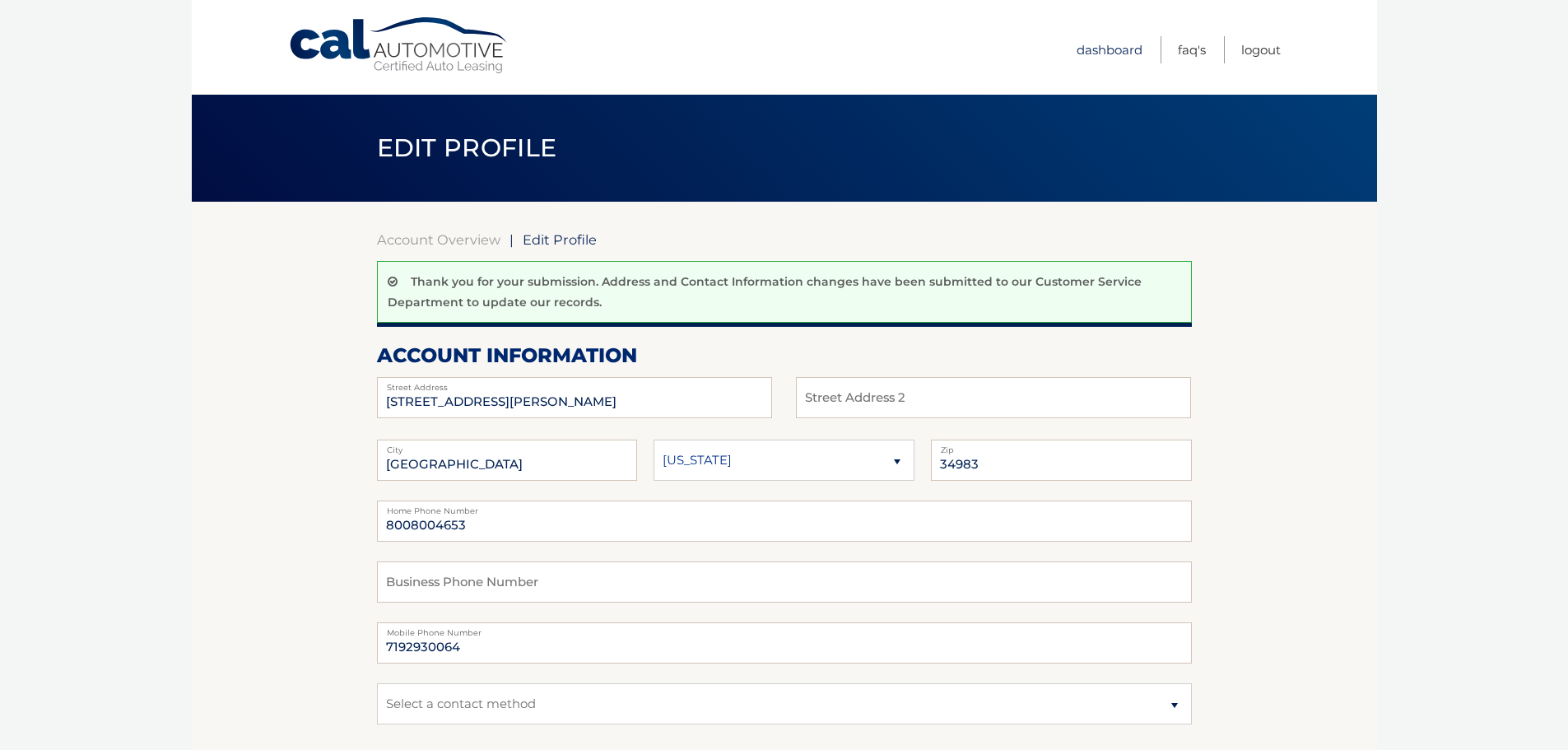
click at [1108, 49] on link "Dashboard" at bounding box center [1109, 49] width 66 height 27
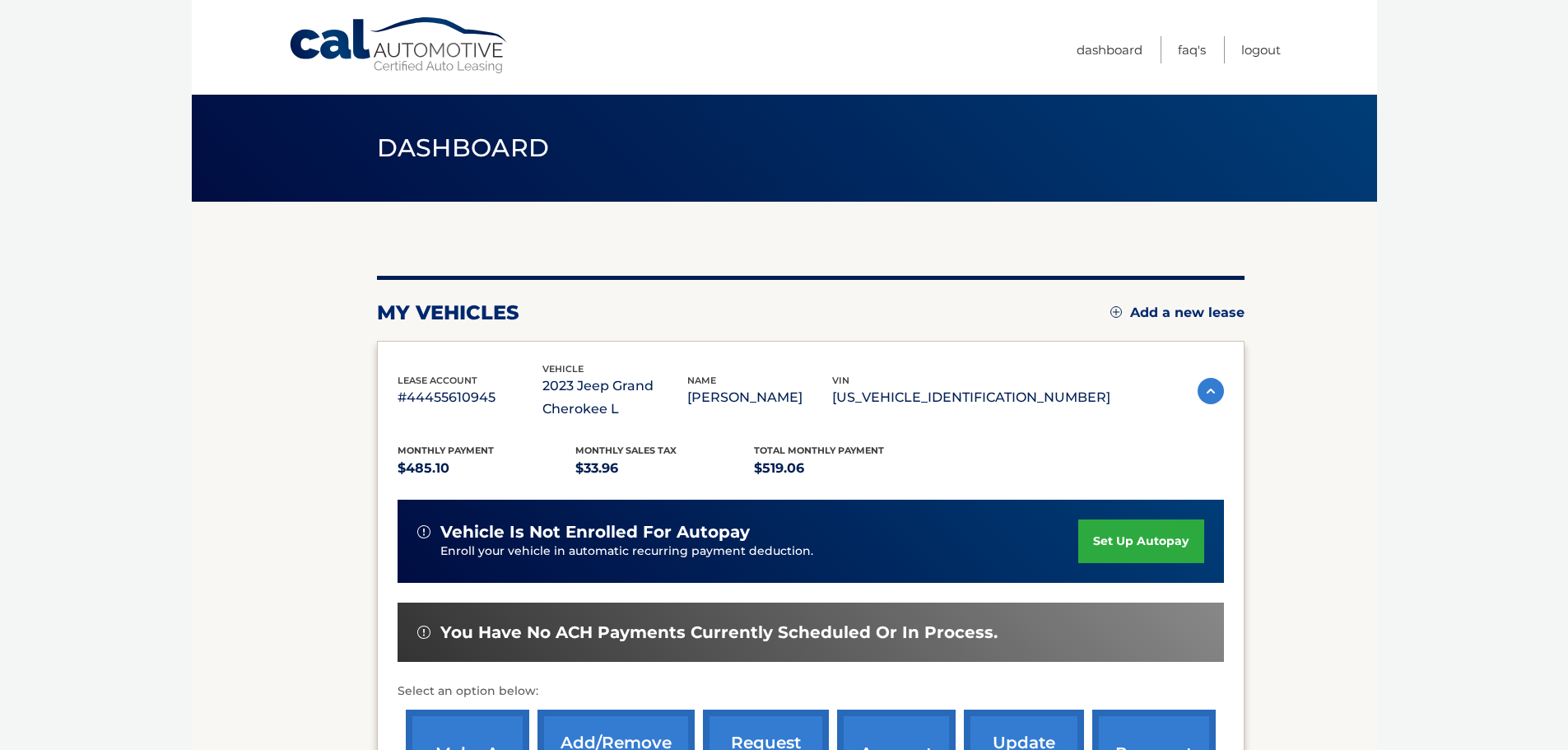
scroll to position [247, 0]
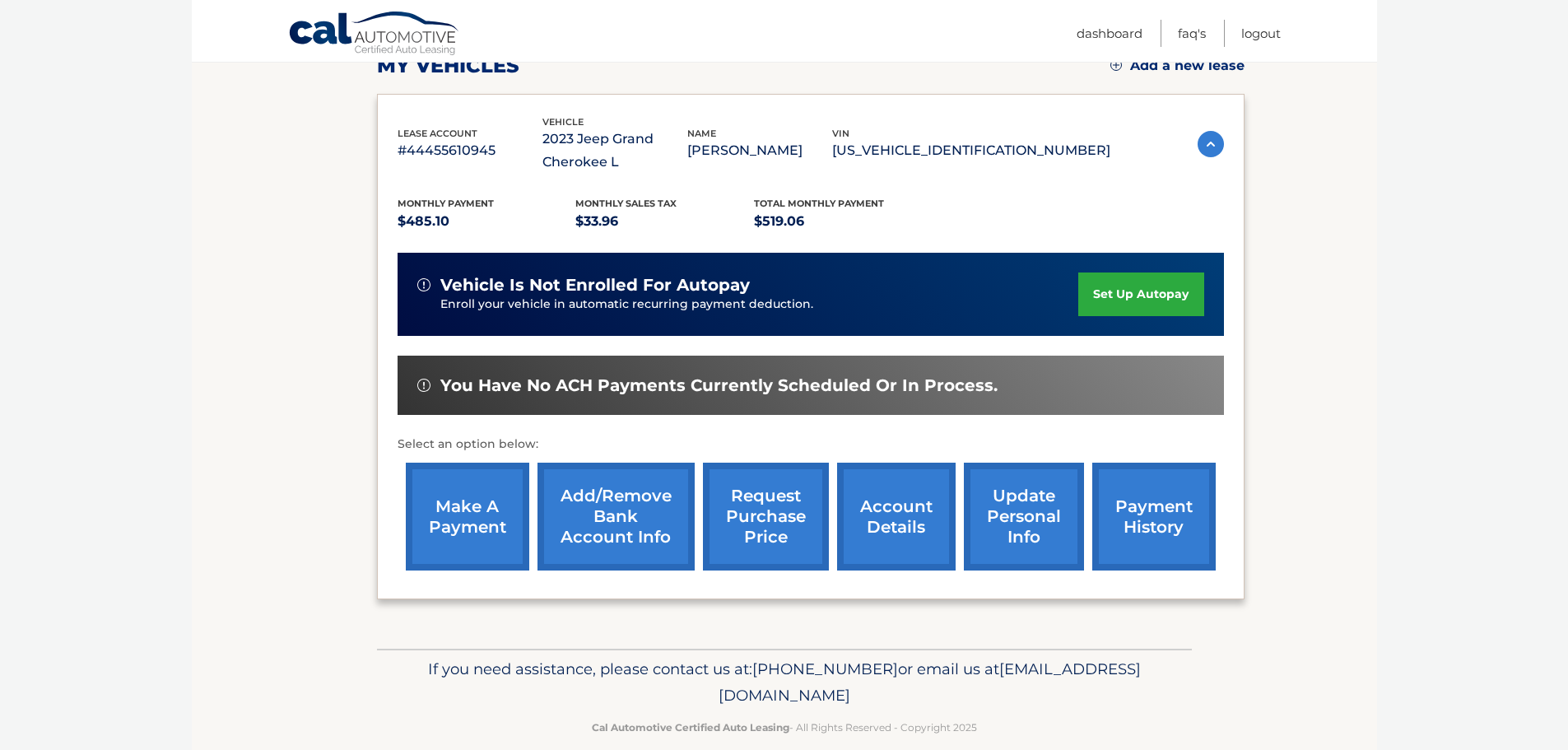
click at [887, 516] on link "account details" at bounding box center [896, 516] width 118 height 108
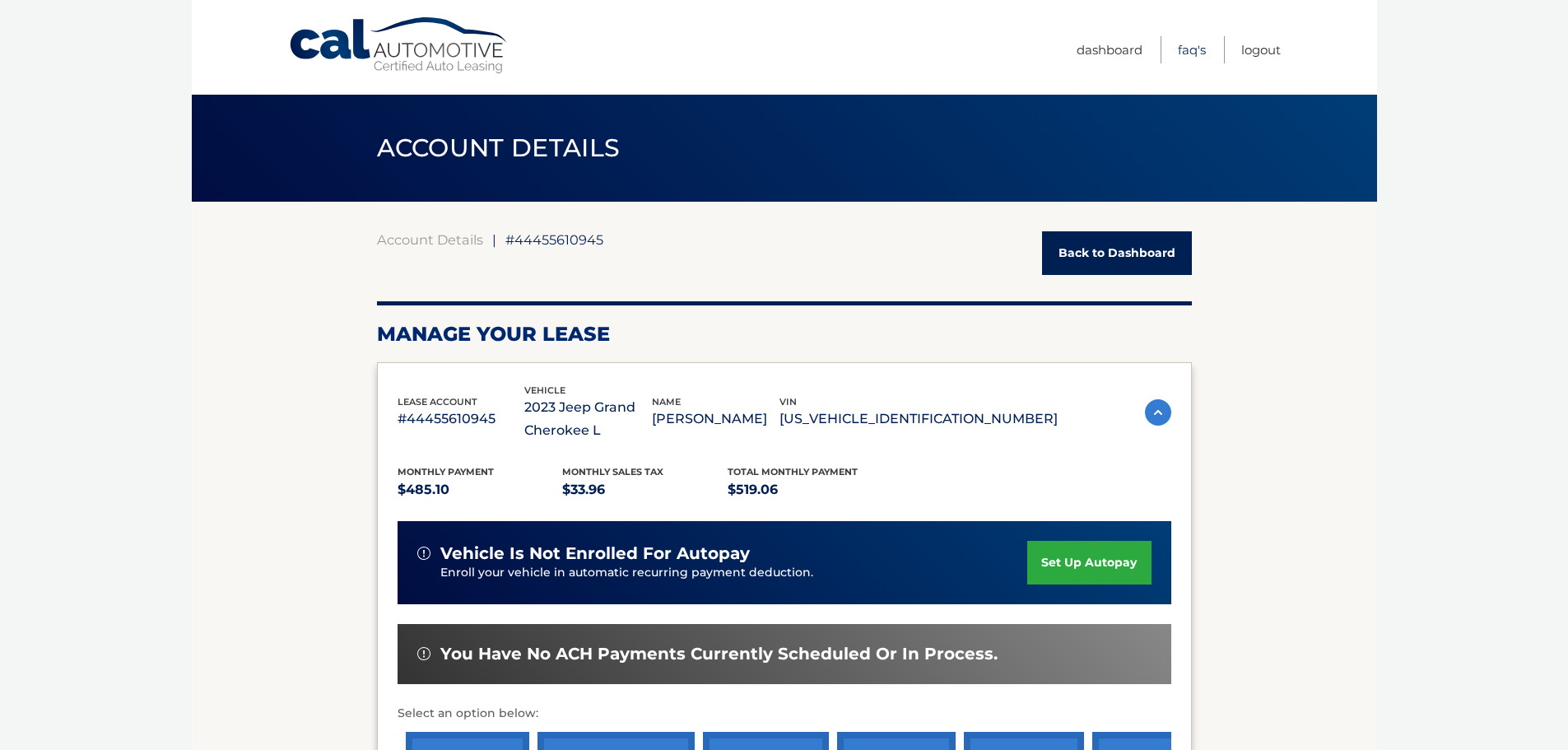
click at [1184, 46] on link "FAQ's" at bounding box center [1192, 49] width 28 height 27
